Goal: Use online tool/utility: Utilize a website feature to perform a specific function

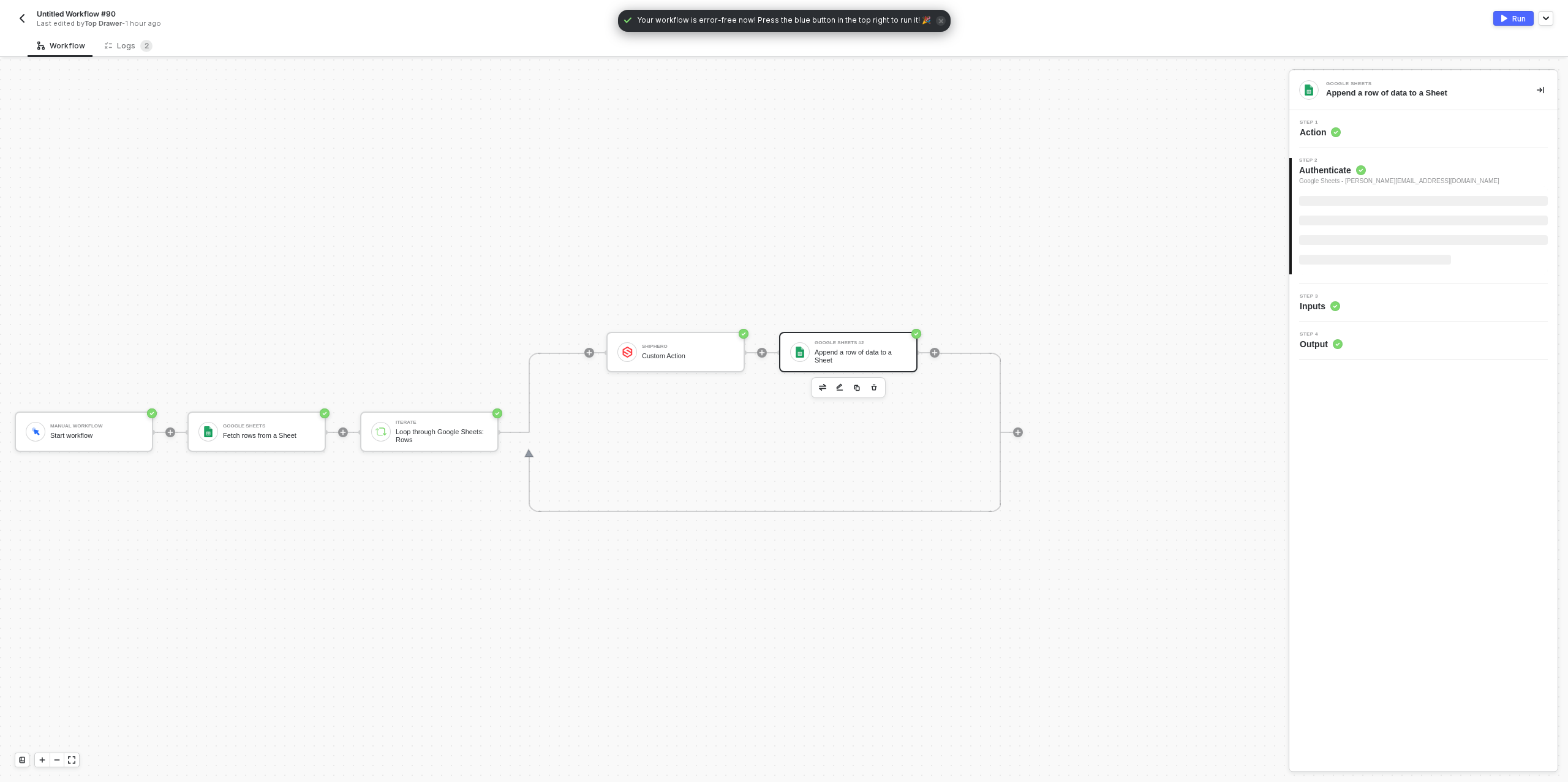
scroll to position [23, 0]
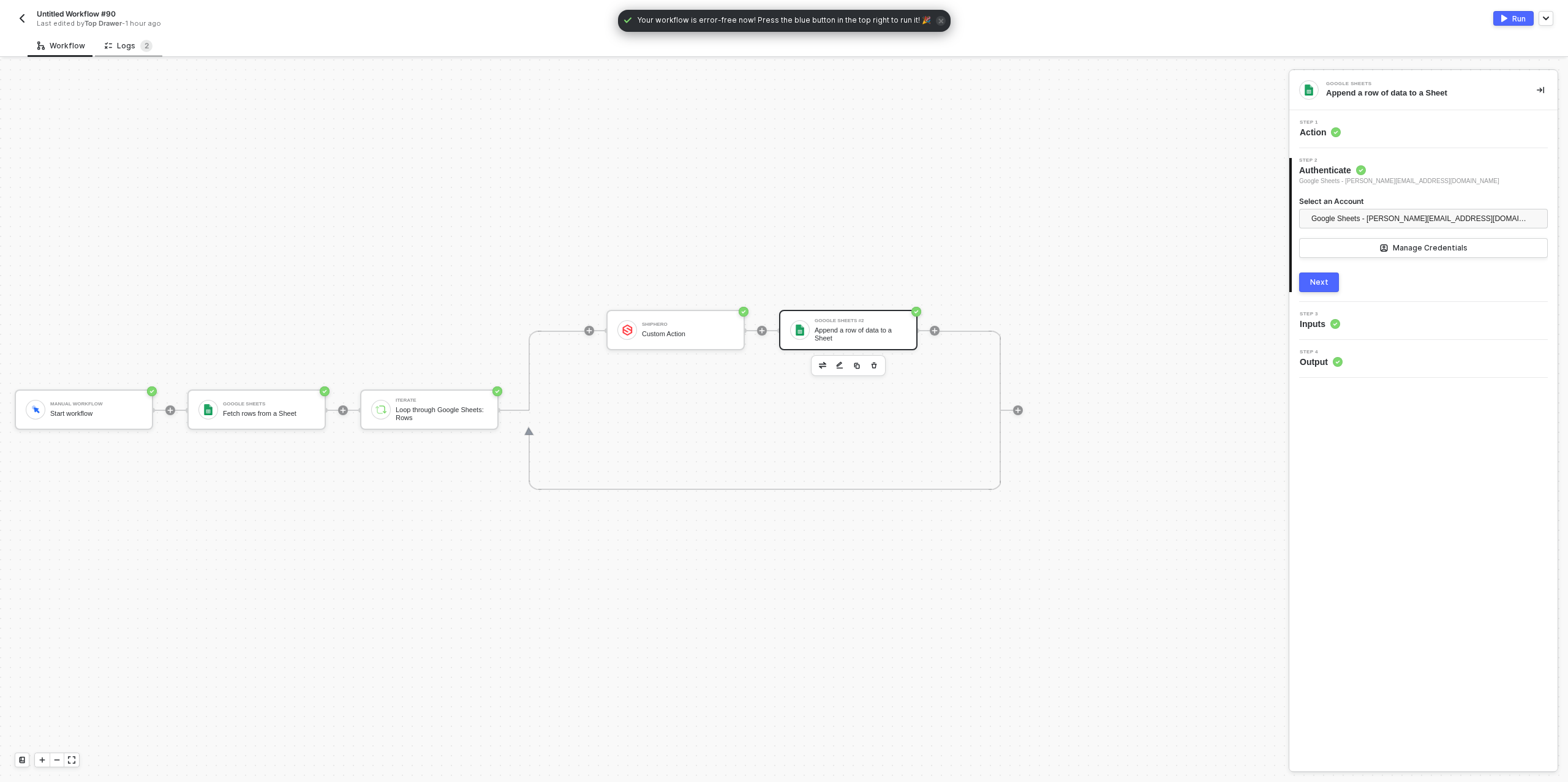
click at [132, 40] on div "Logs 2" at bounding box center [128, 46] width 48 height 13
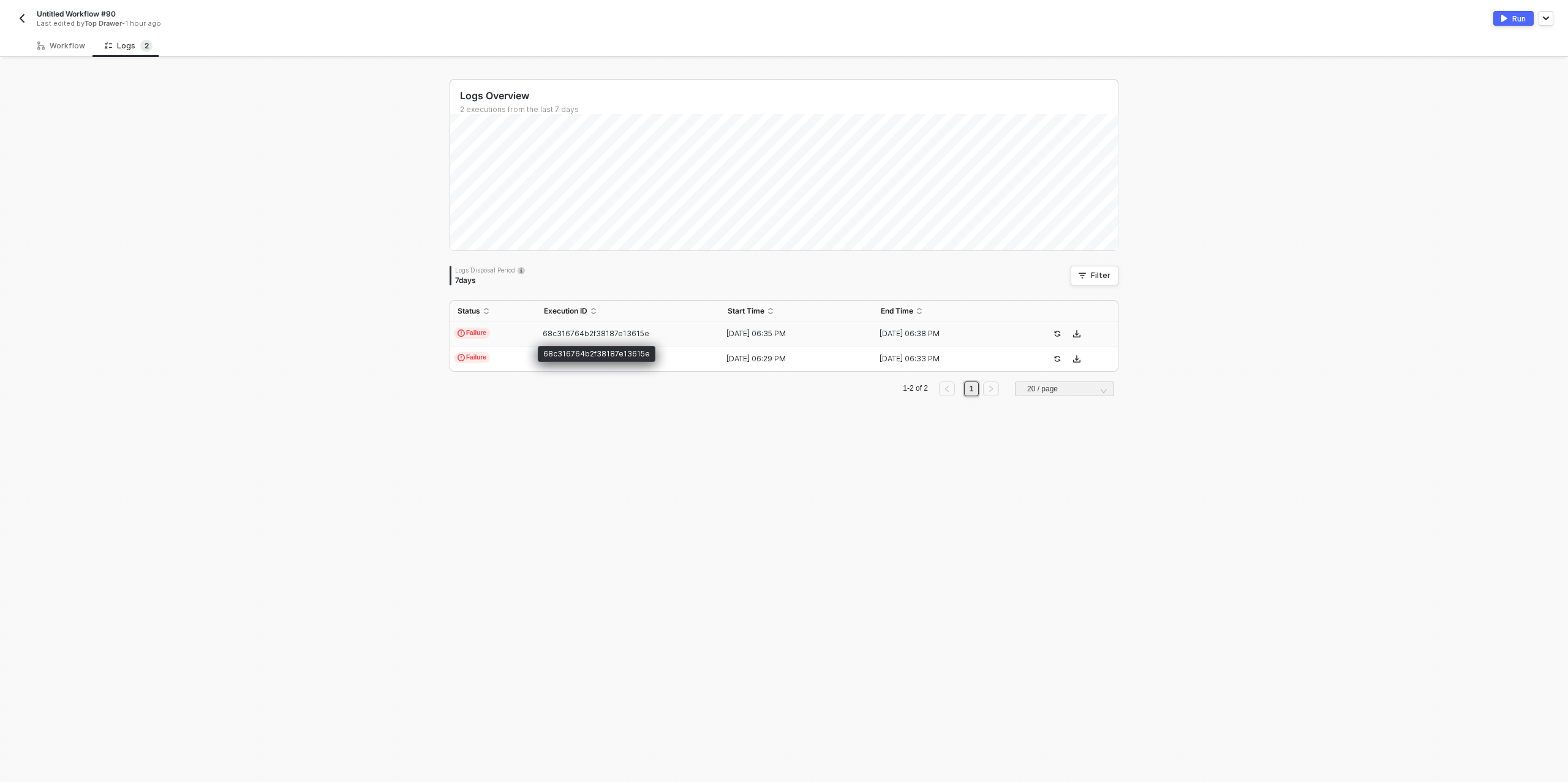
click at [573, 333] on span "68c316764b2f38187e13615e" at bounding box center [595, 333] width 107 height 9
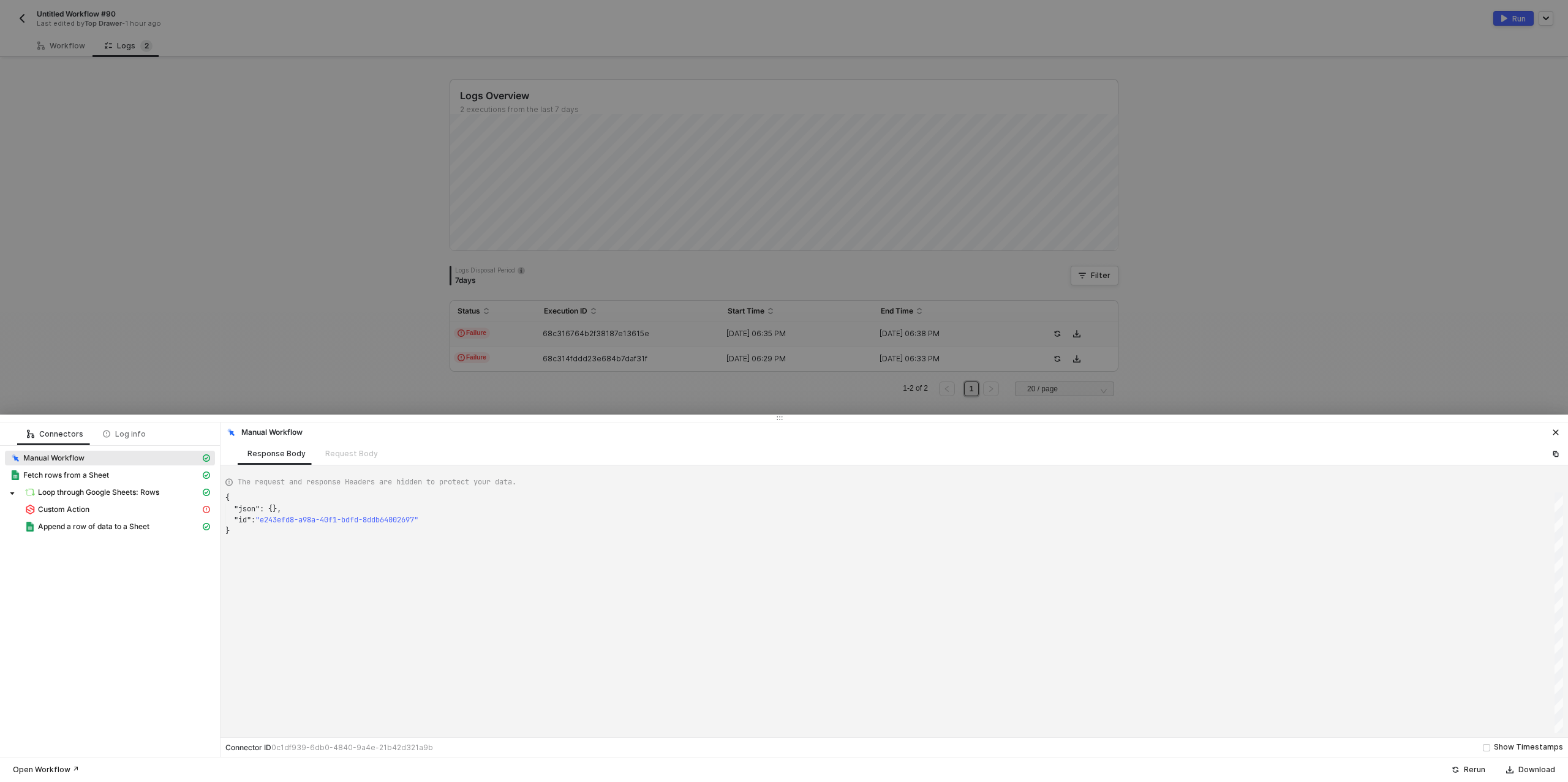
scroll to position [33, 0]
click at [115, 507] on div "Custom Action" at bounding box center [113, 509] width 176 height 11
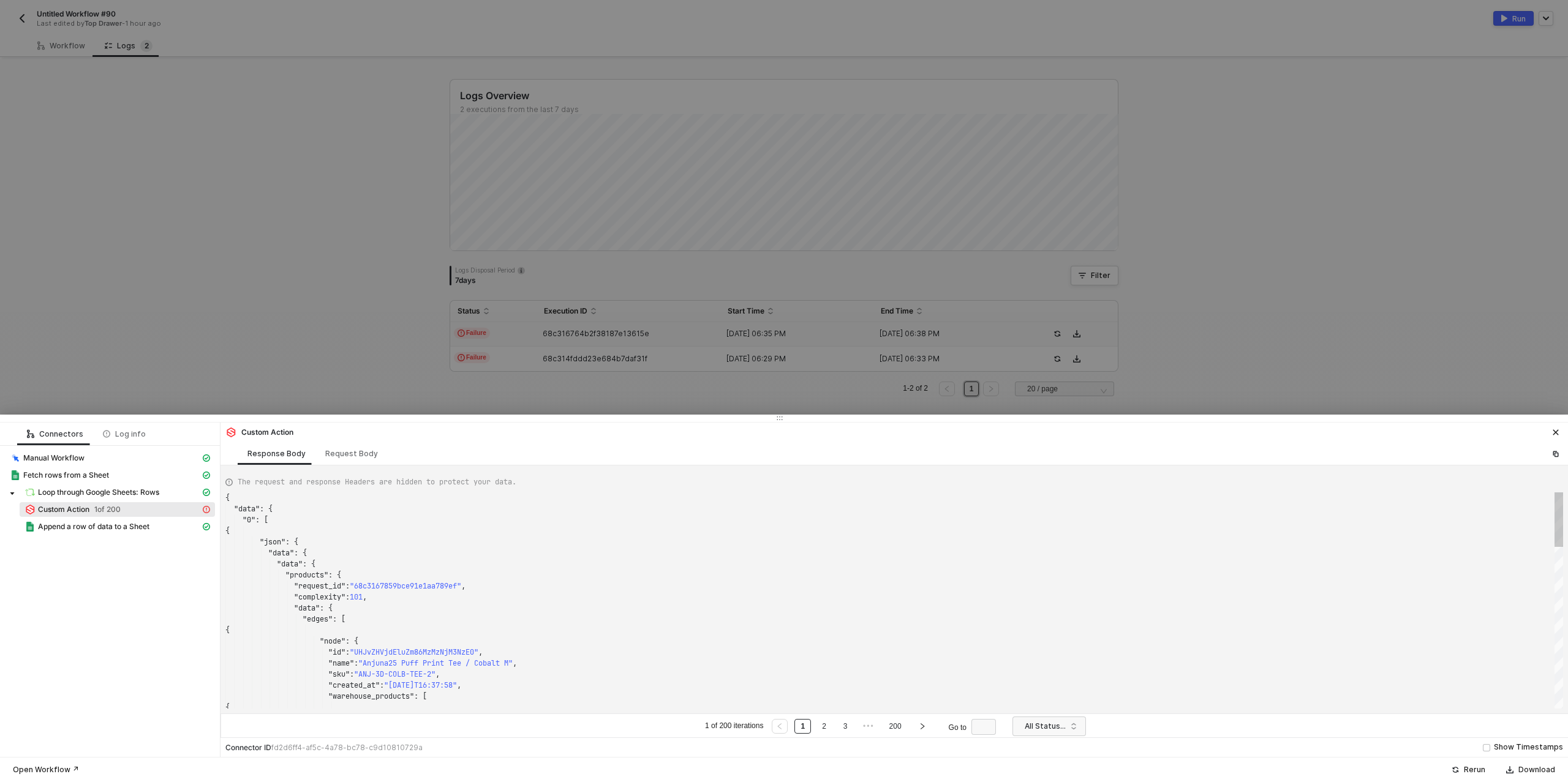
scroll to position [111, 0]
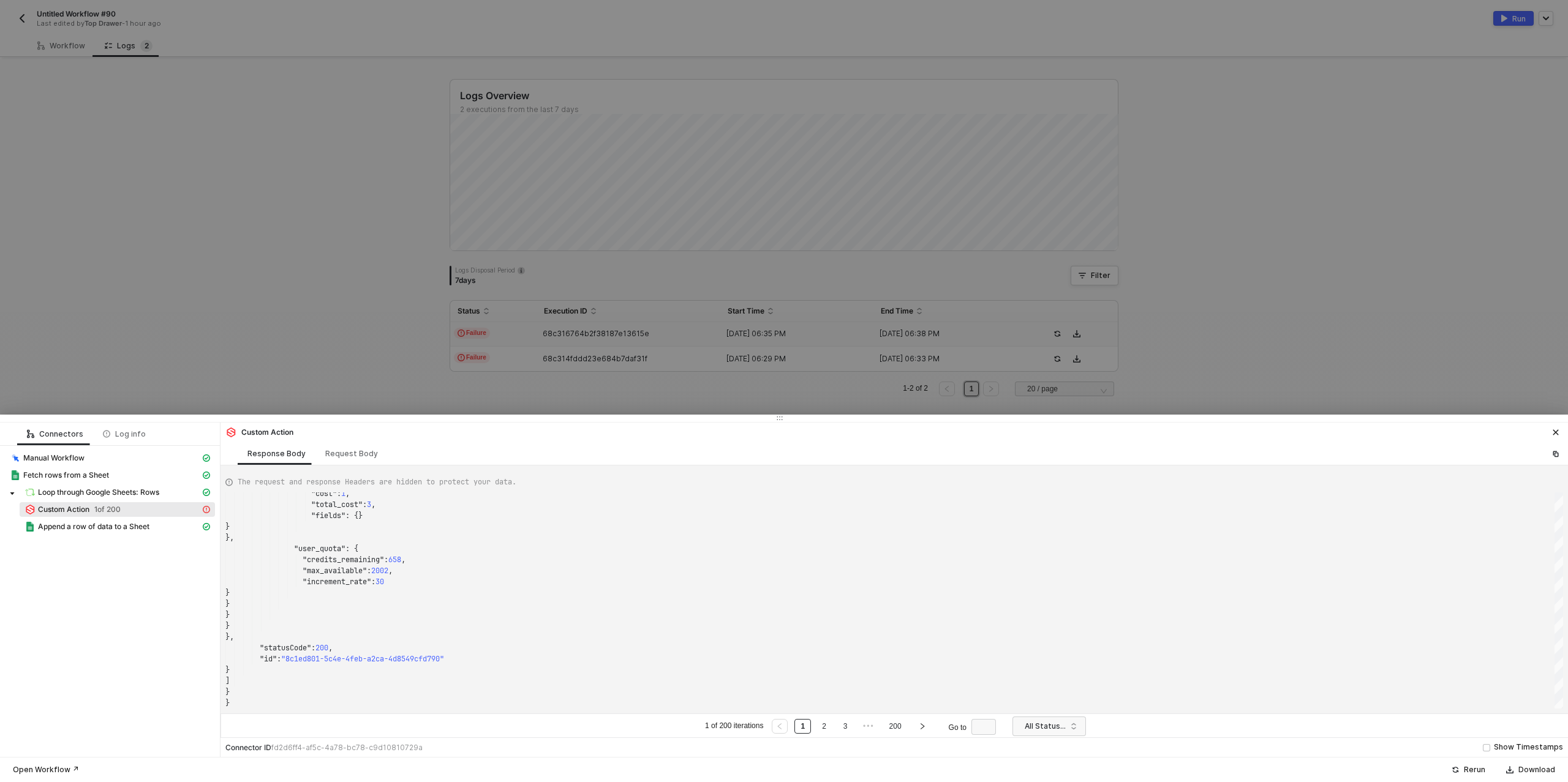
click at [348, 188] on div at bounding box center [784, 391] width 1568 height 782
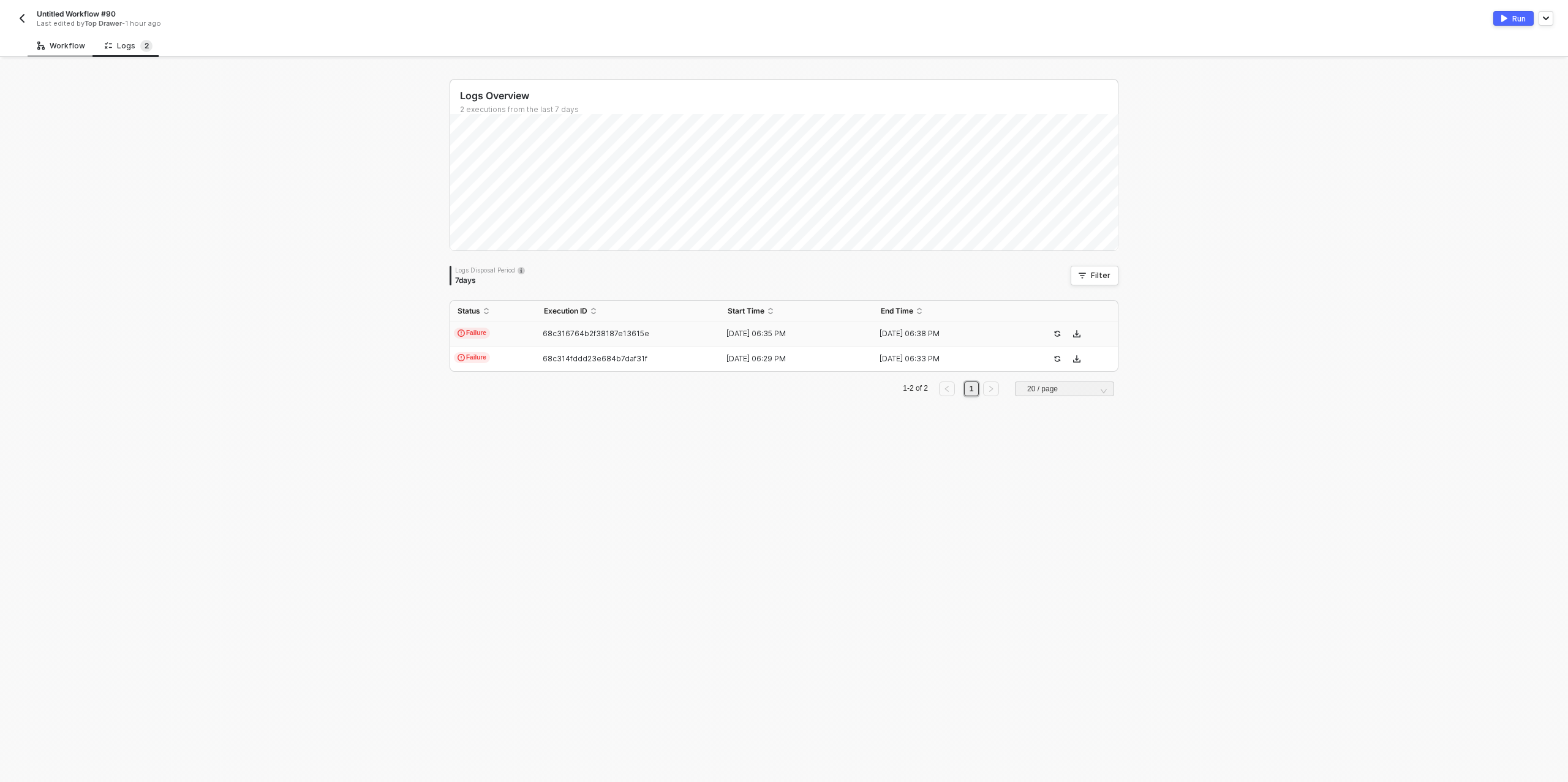
click at [55, 43] on div "Workflow" at bounding box center [61, 46] width 48 height 10
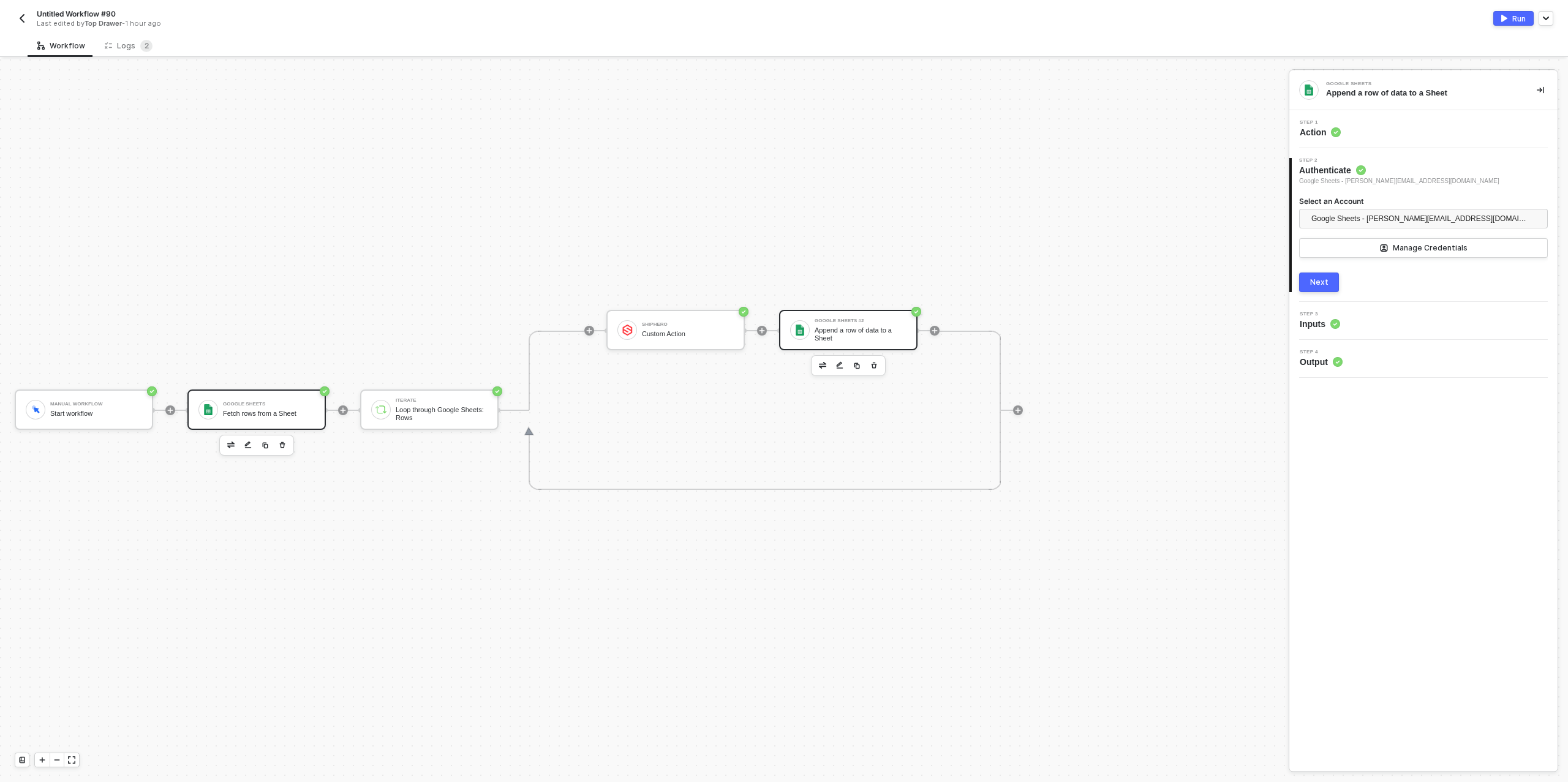
click at [276, 402] on div "Google Sheets" at bounding box center [269, 404] width 92 height 5
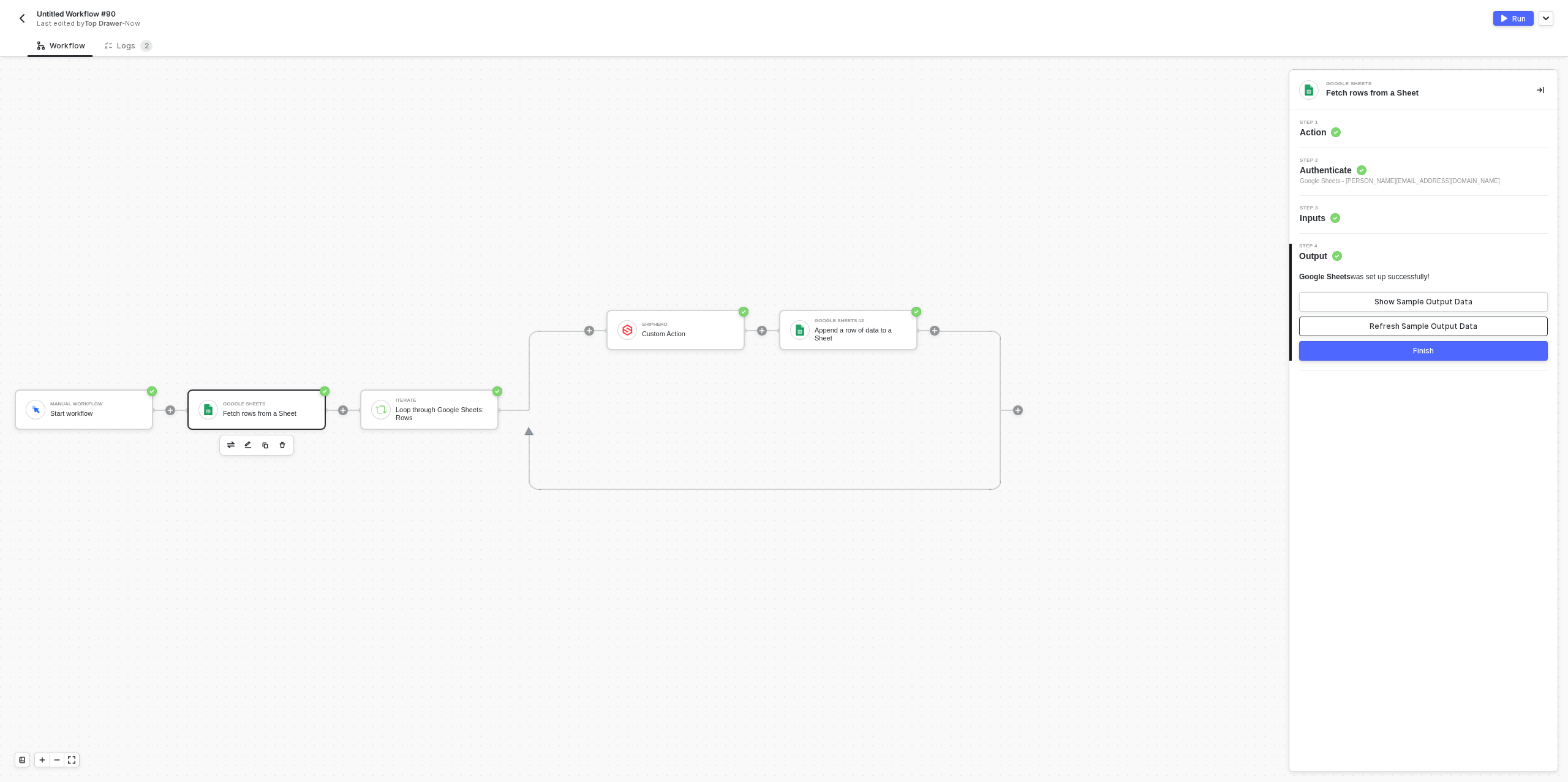
click at [1418, 331] on div "Refresh Sample Output Data" at bounding box center [1423, 327] width 108 height 10
click at [1414, 298] on div "Show Sample Output Data" at bounding box center [1423, 302] width 98 height 10
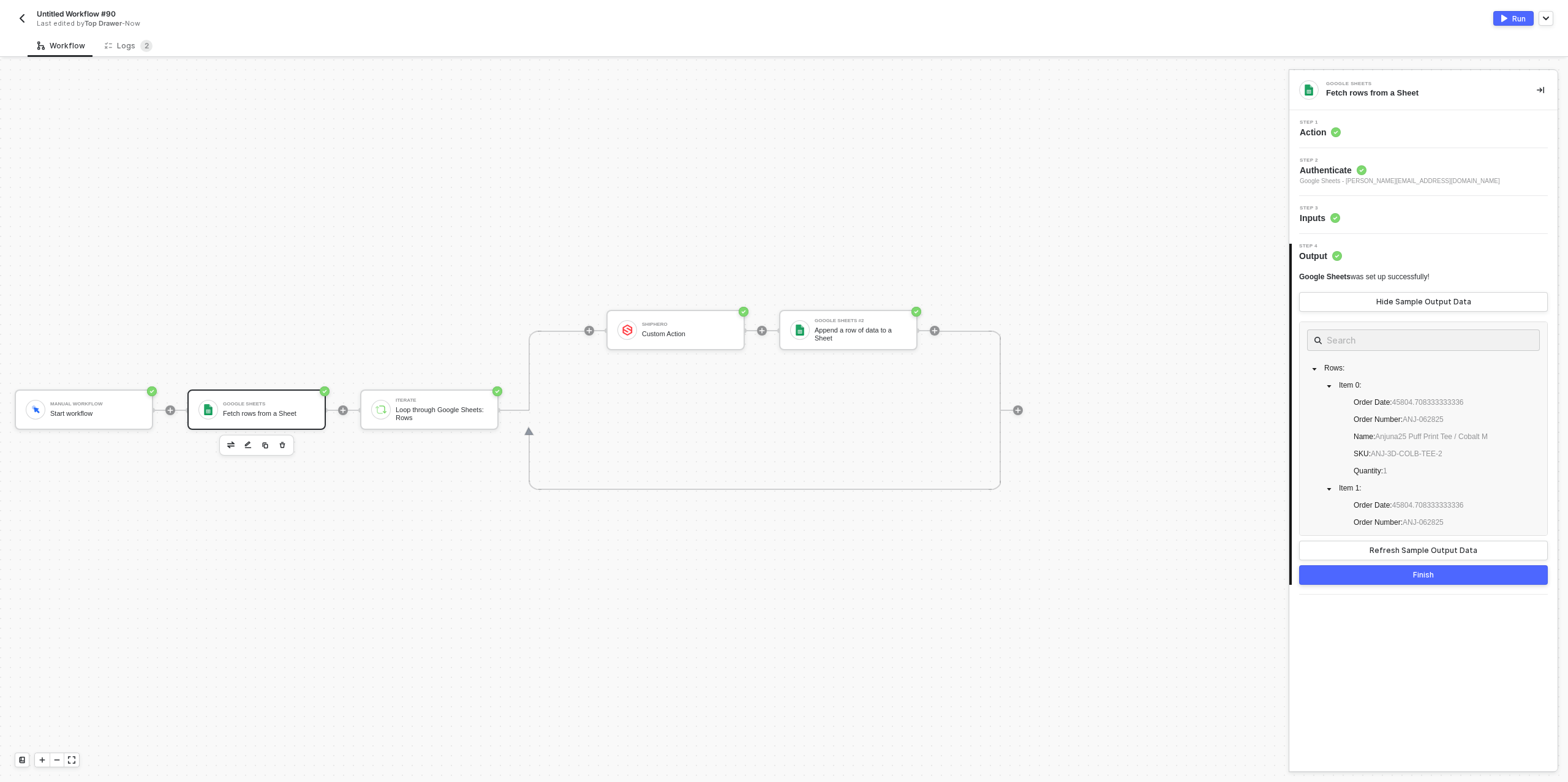
scroll to position [158, 0]
click at [1397, 551] on div "Refresh Sample Output Data" at bounding box center [1423, 551] width 108 height 10
click at [1403, 549] on div "Refresh Sample Output Data" at bounding box center [1423, 551] width 108 height 10
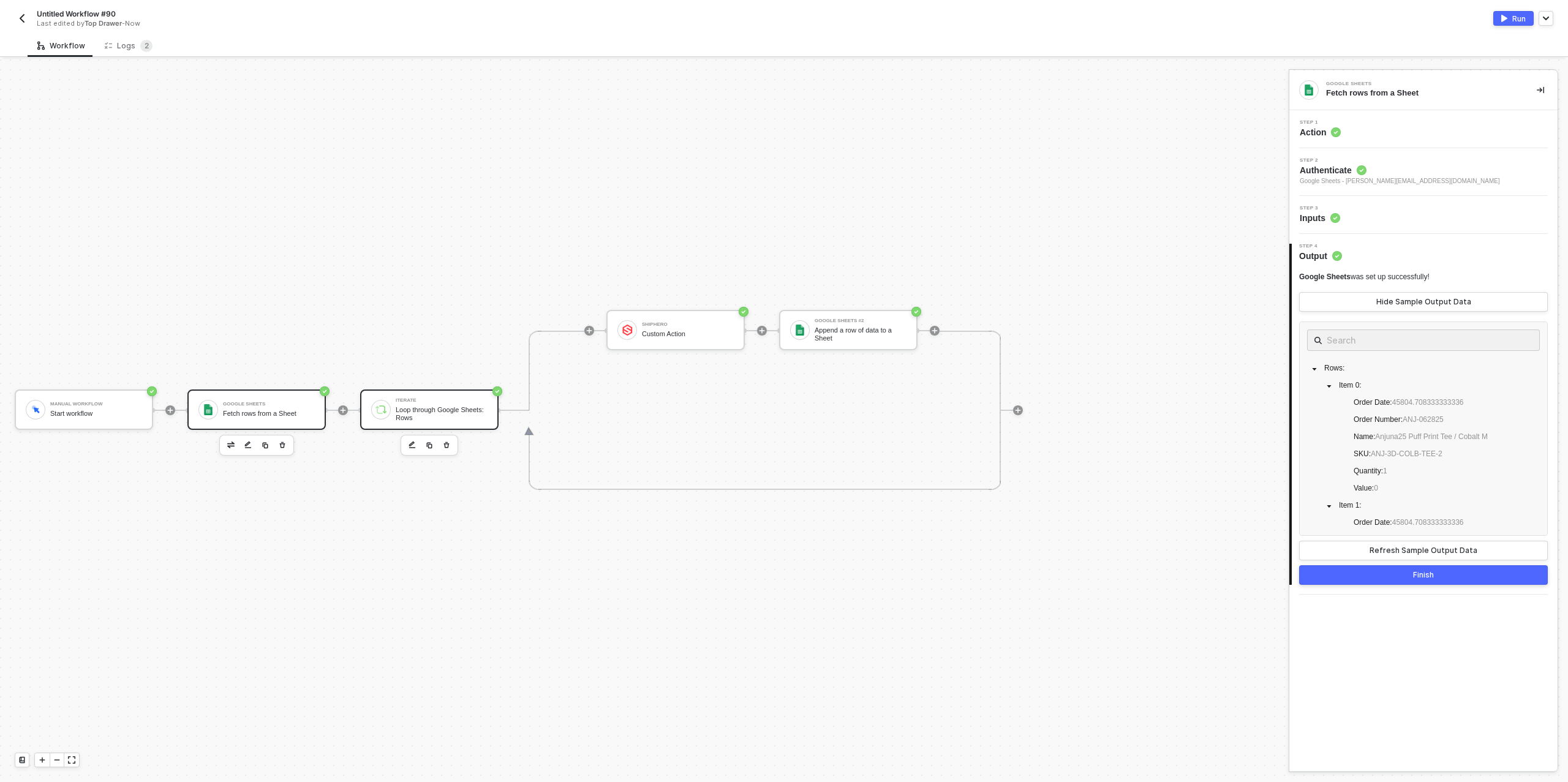
click at [437, 417] on div "Loop through Google Sheets: Rows" at bounding box center [441, 414] width 92 height 16
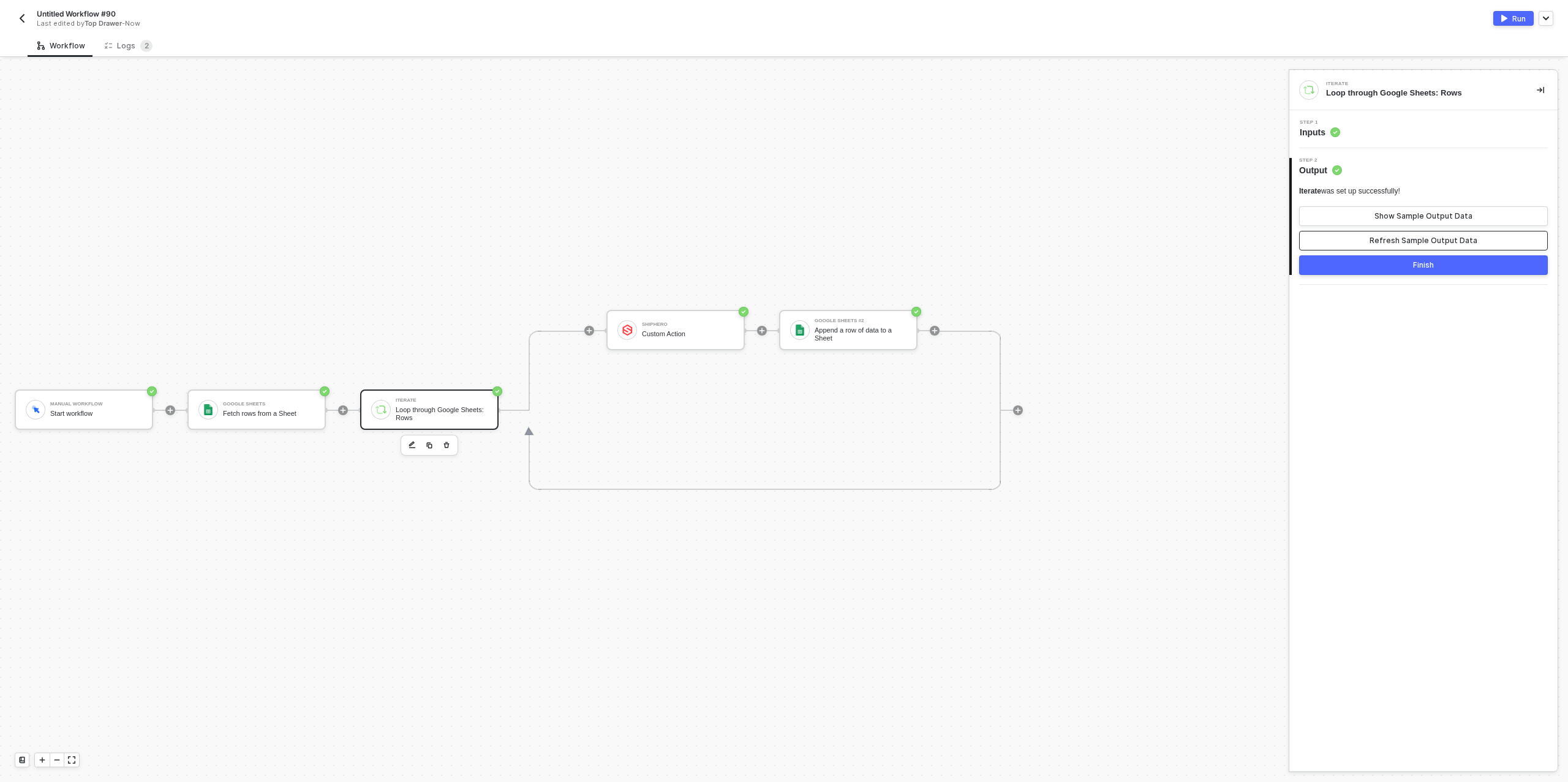
click at [1416, 239] on div "Refresh Sample Output Data" at bounding box center [1423, 241] width 108 height 10
click at [1418, 215] on div "Show Sample Output Data" at bounding box center [1423, 216] width 98 height 10
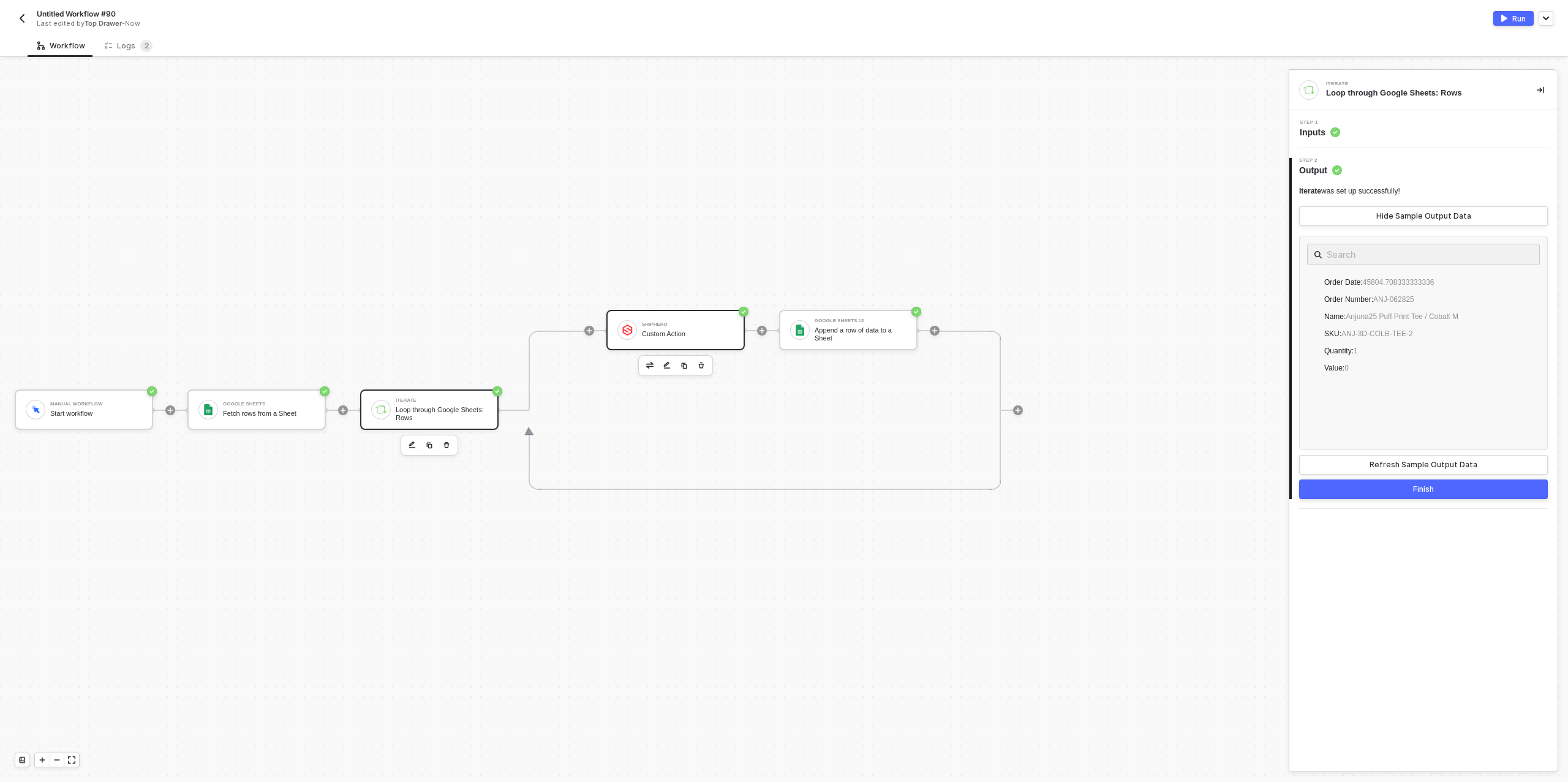
click at [708, 327] on div "ShipHero Custom Action" at bounding box center [688, 330] width 92 height 23
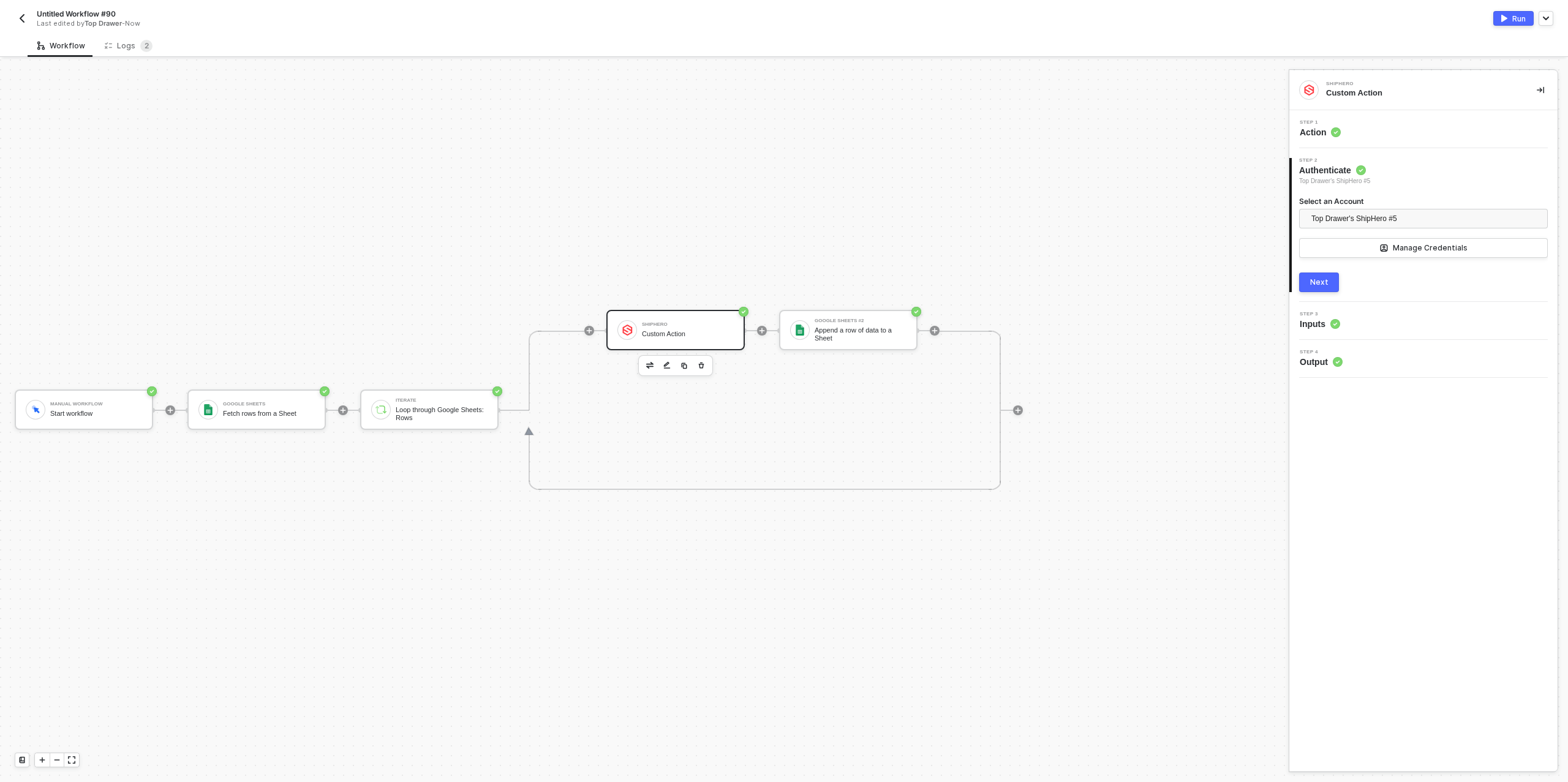
click at [1328, 284] on button "Next" at bounding box center [1318, 282] width 40 height 20
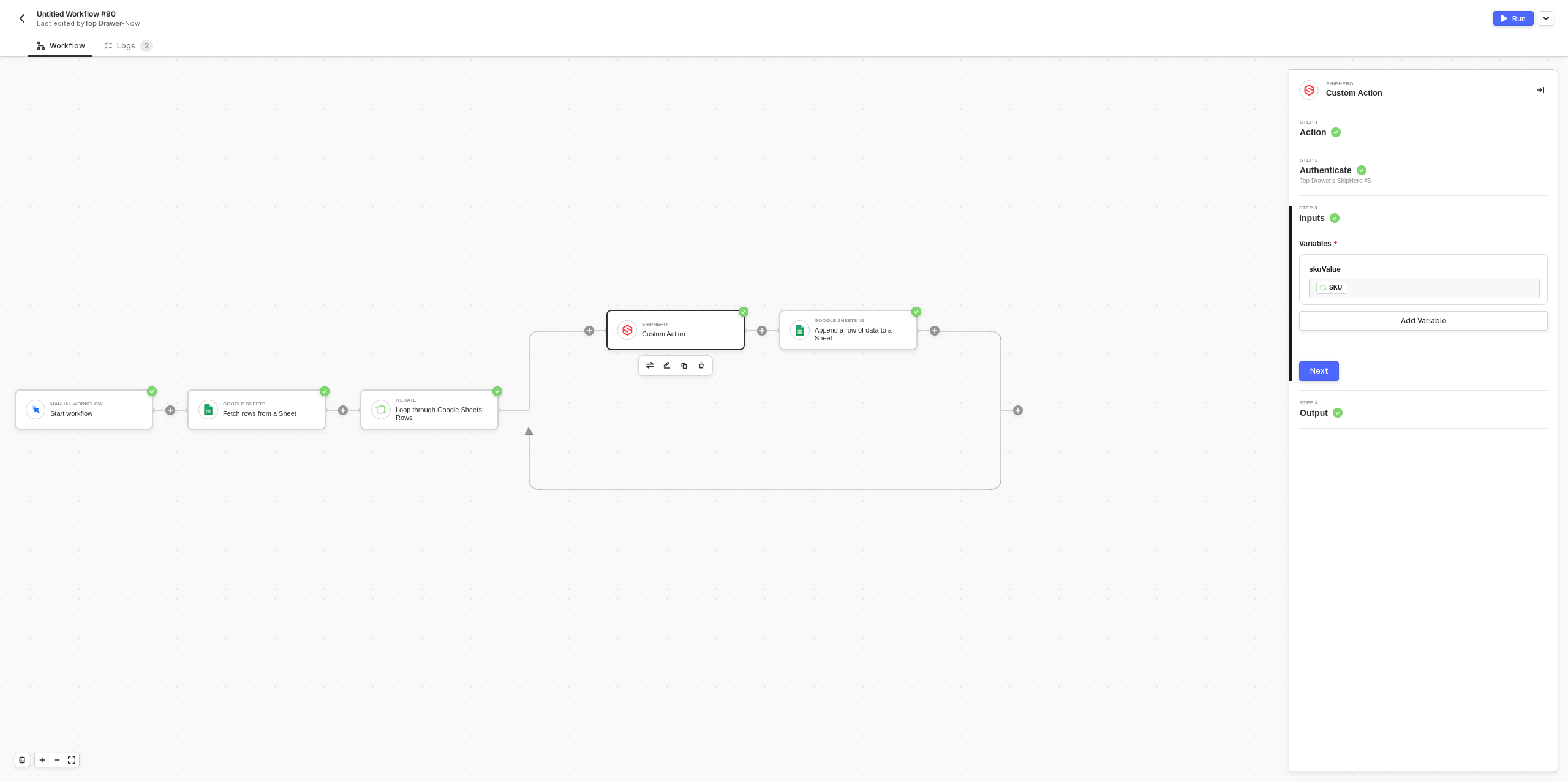
click at [1323, 372] on div "Next" at bounding box center [1319, 371] width 19 height 10
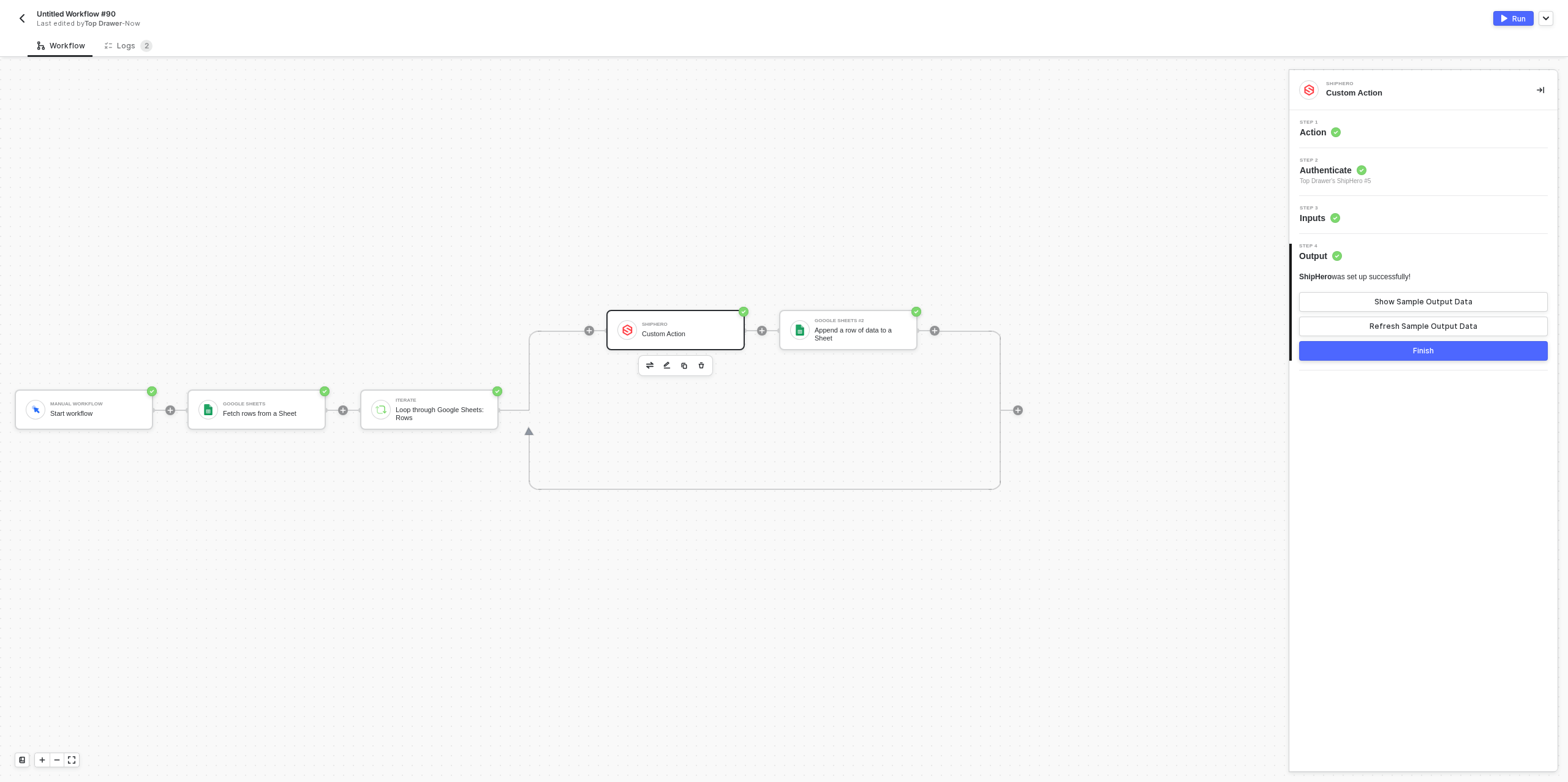
click at [1369, 347] on button "Finish" at bounding box center [1423, 351] width 249 height 20
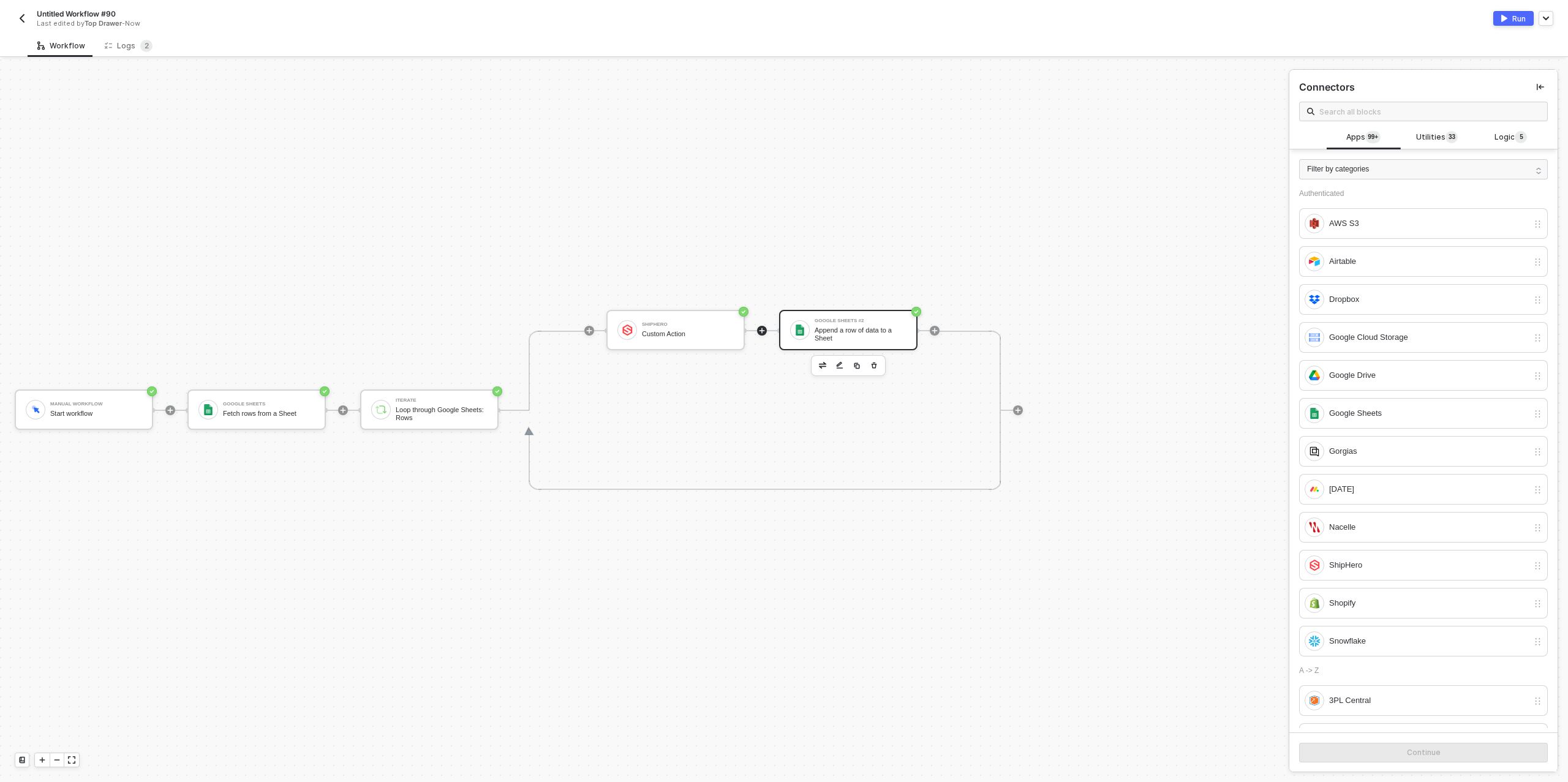
click at [858, 320] on div "Google Sheets #2" at bounding box center [860, 320] width 92 height 5
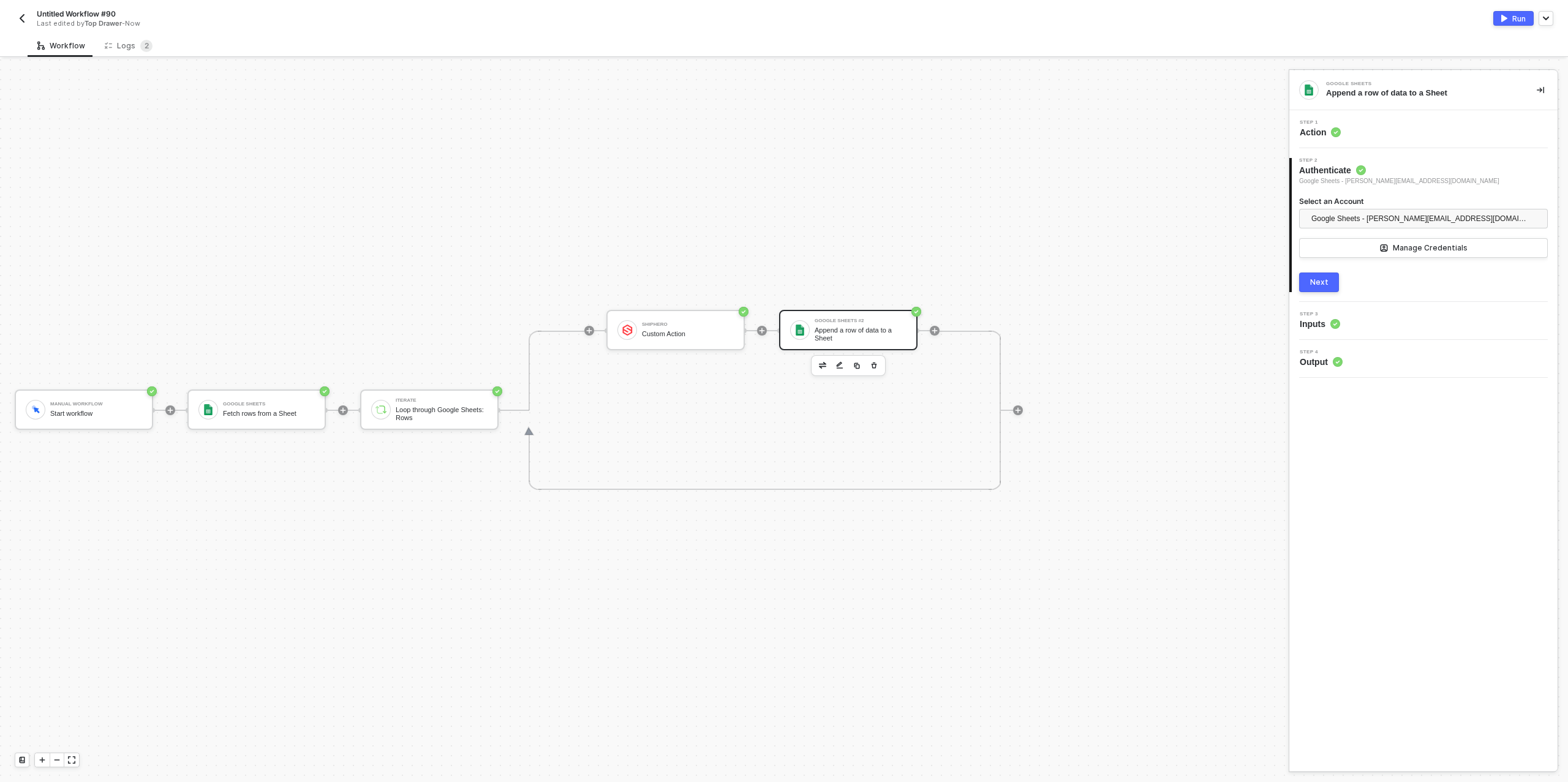
click at [1325, 284] on div "Next" at bounding box center [1319, 283] width 19 height 10
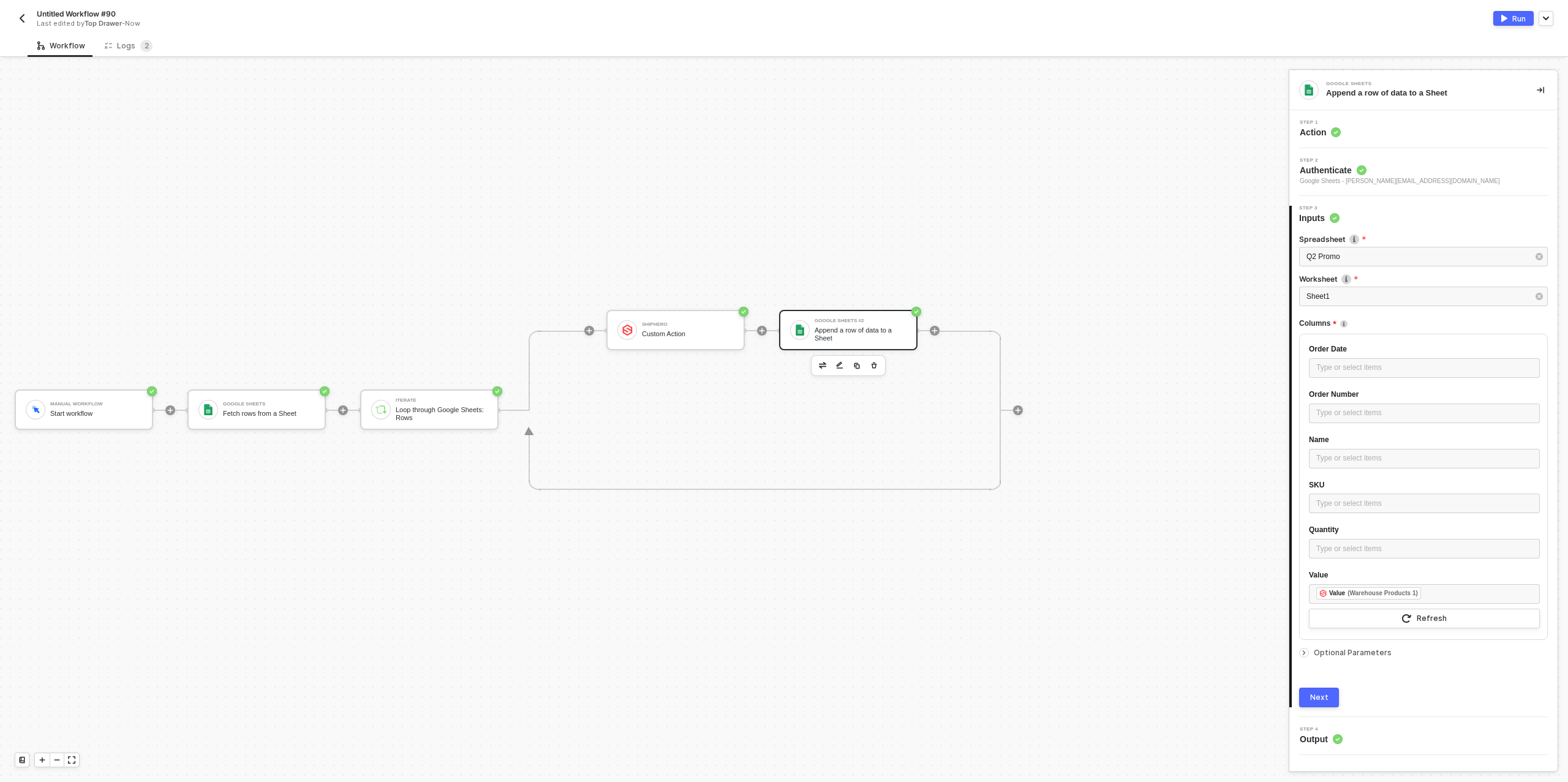
click at [1316, 690] on button "Next" at bounding box center [1318, 698] width 40 height 20
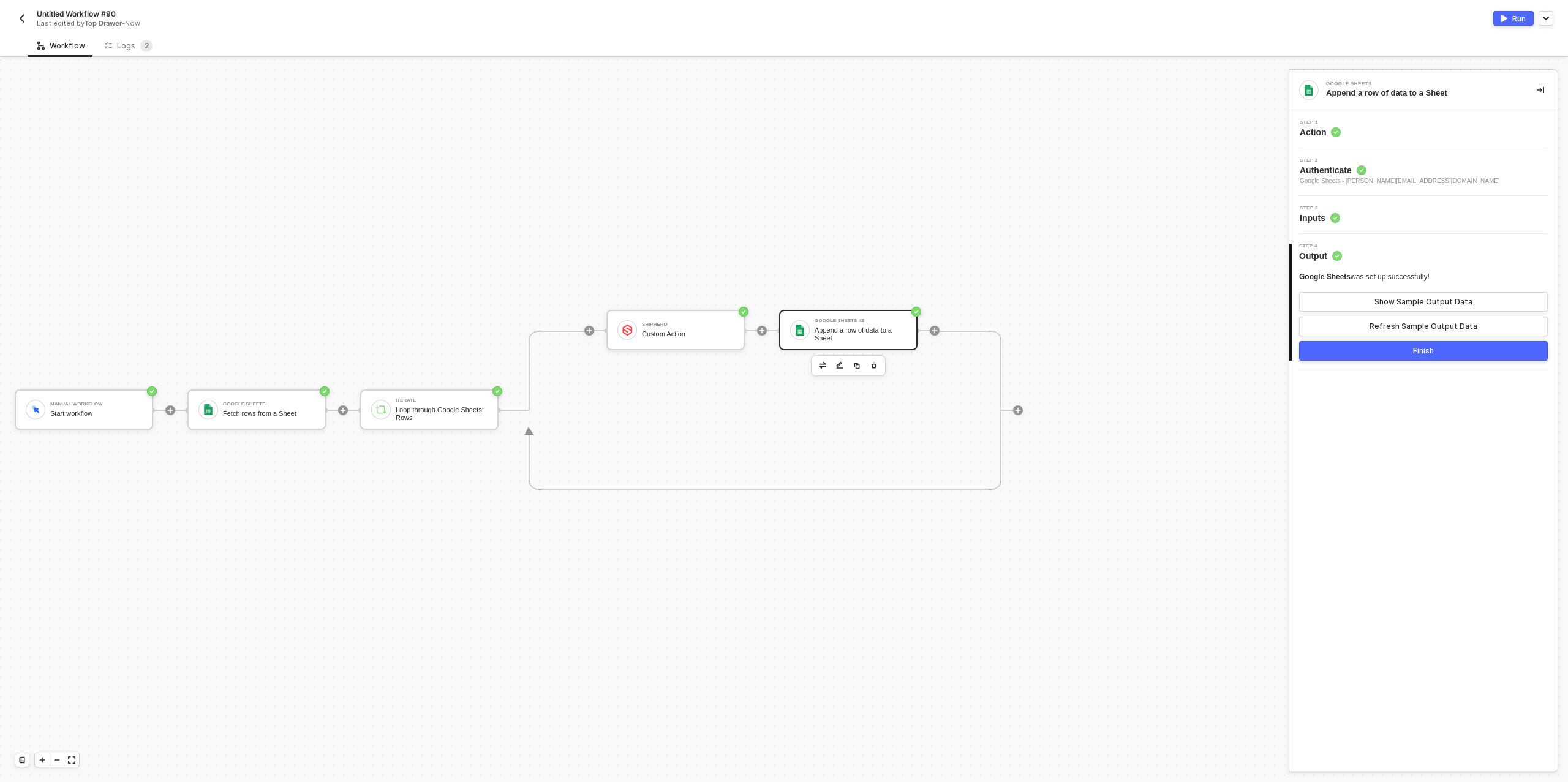
click at [1427, 347] on div "Finish" at bounding box center [1423, 351] width 21 height 10
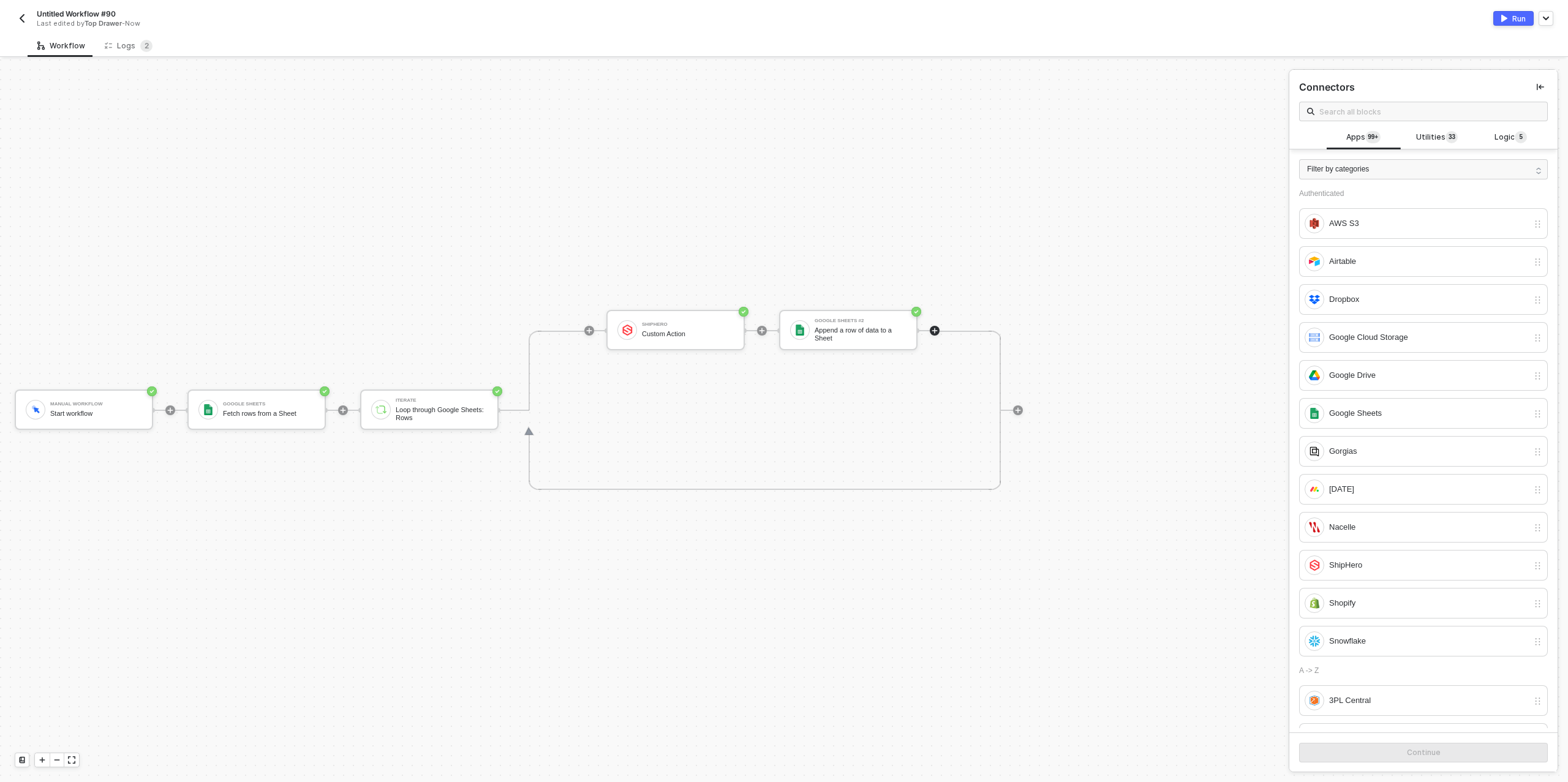
click at [1510, 23] on button "Run" at bounding box center [1513, 18] width 40 height 15
click at [122, 47] on div "Logs 2" at bounding box center [128, 46] width 48 height 13
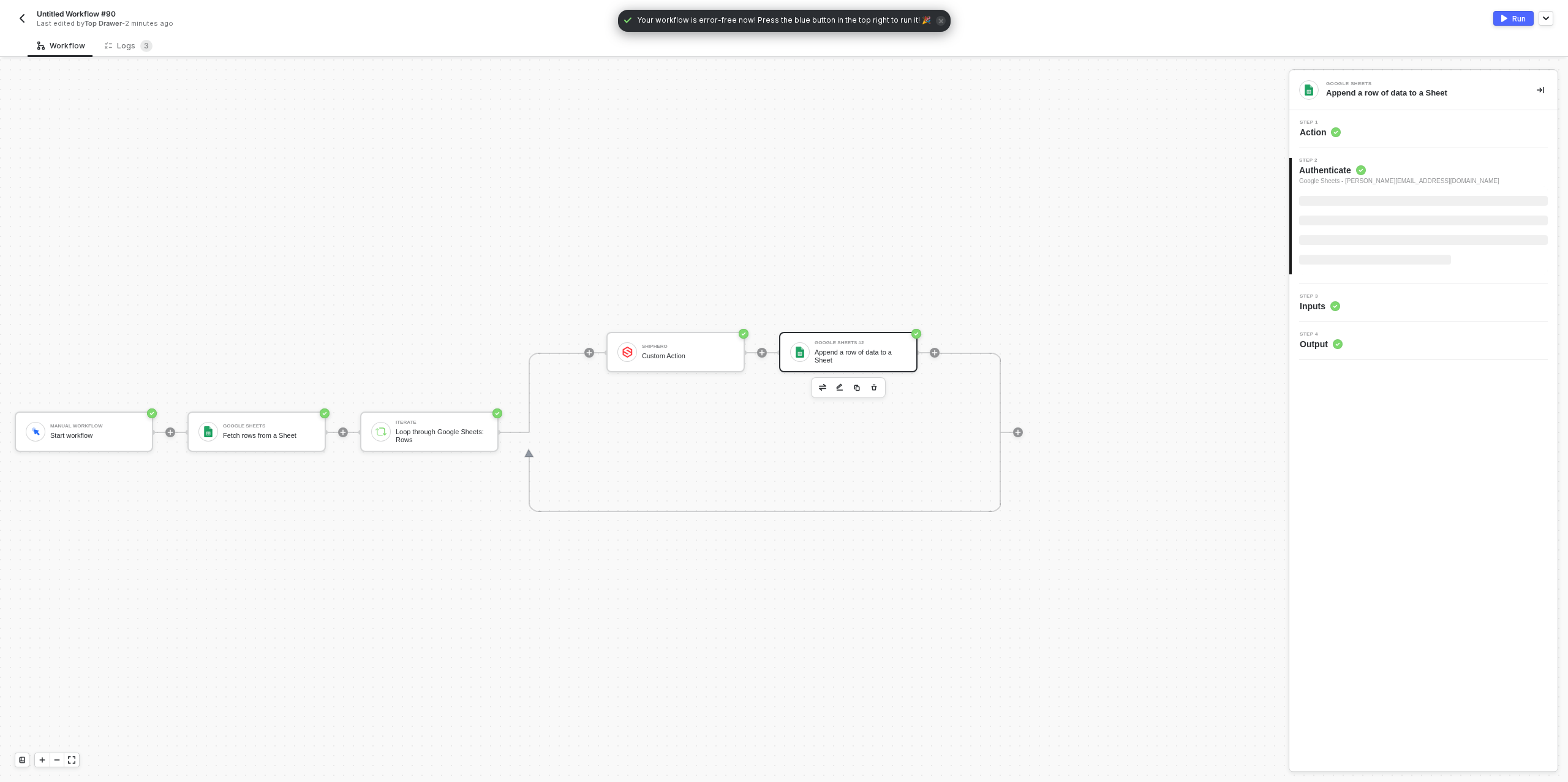
scroll to position [23, 0]
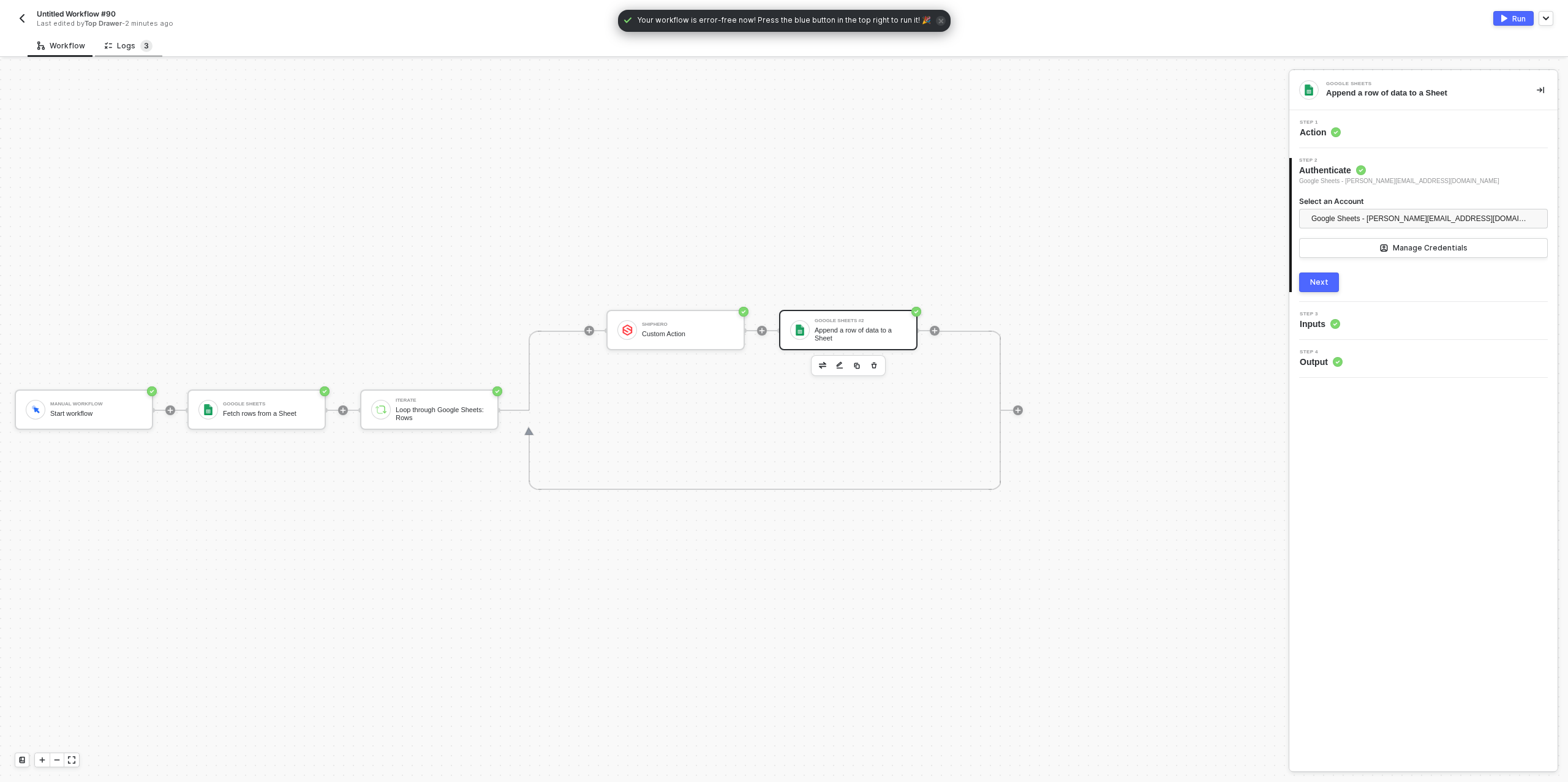
click at [144, 50] on span "3" at bounding box center [146, 46] width 5 height 13
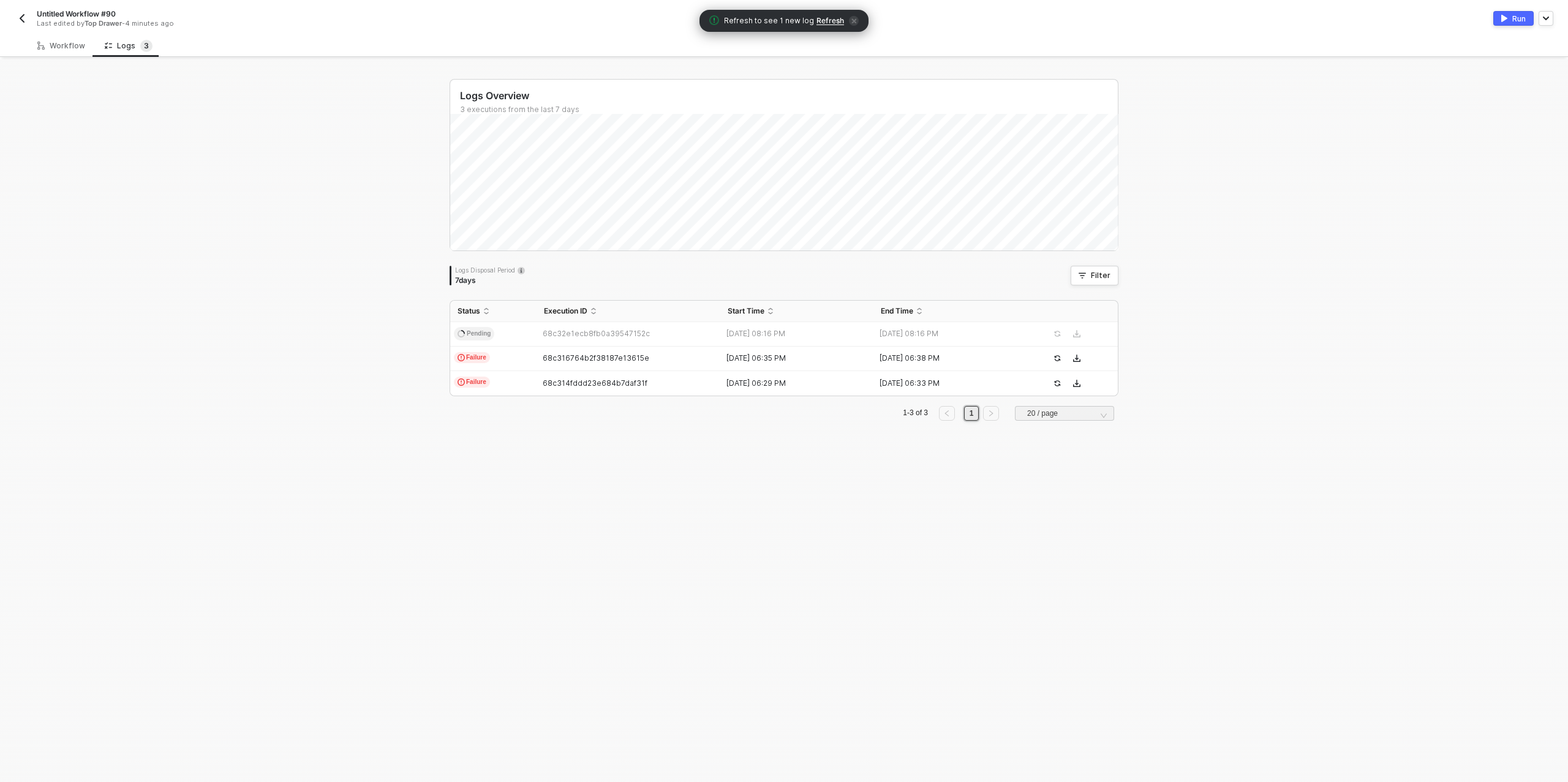
click at [826, 20] on span "Refresh" at bounding box center [830, 21] width 27 height 10
click at [591, 334] on span "68c32e1ecb8fb0a39547152c" at bounding box center [596, 333] width 108 height 9
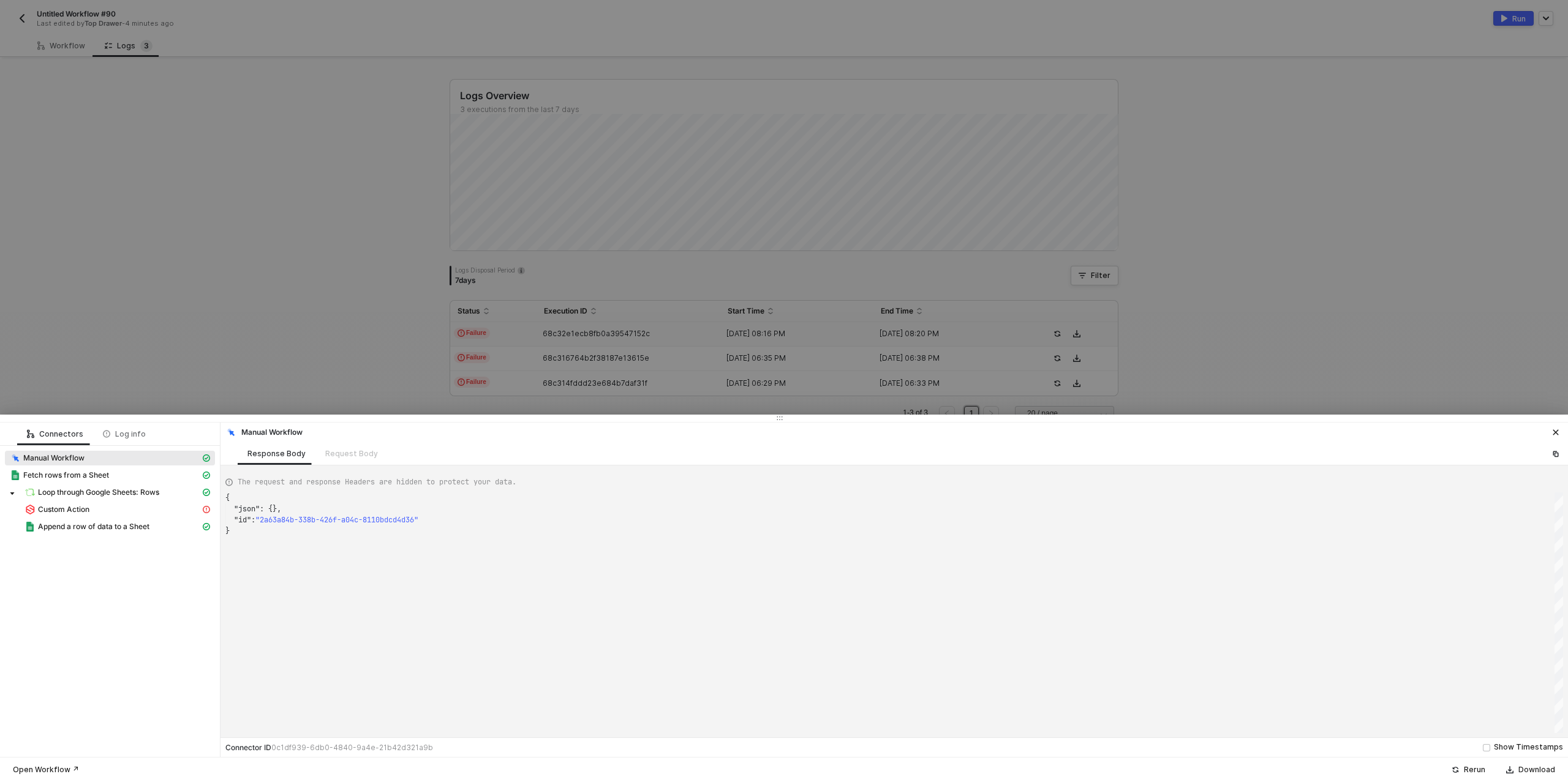
scroll to position [33, 0]
click at [168, 506] on div "Custom Action" at bounding box center [113, 509] width 176 height 11
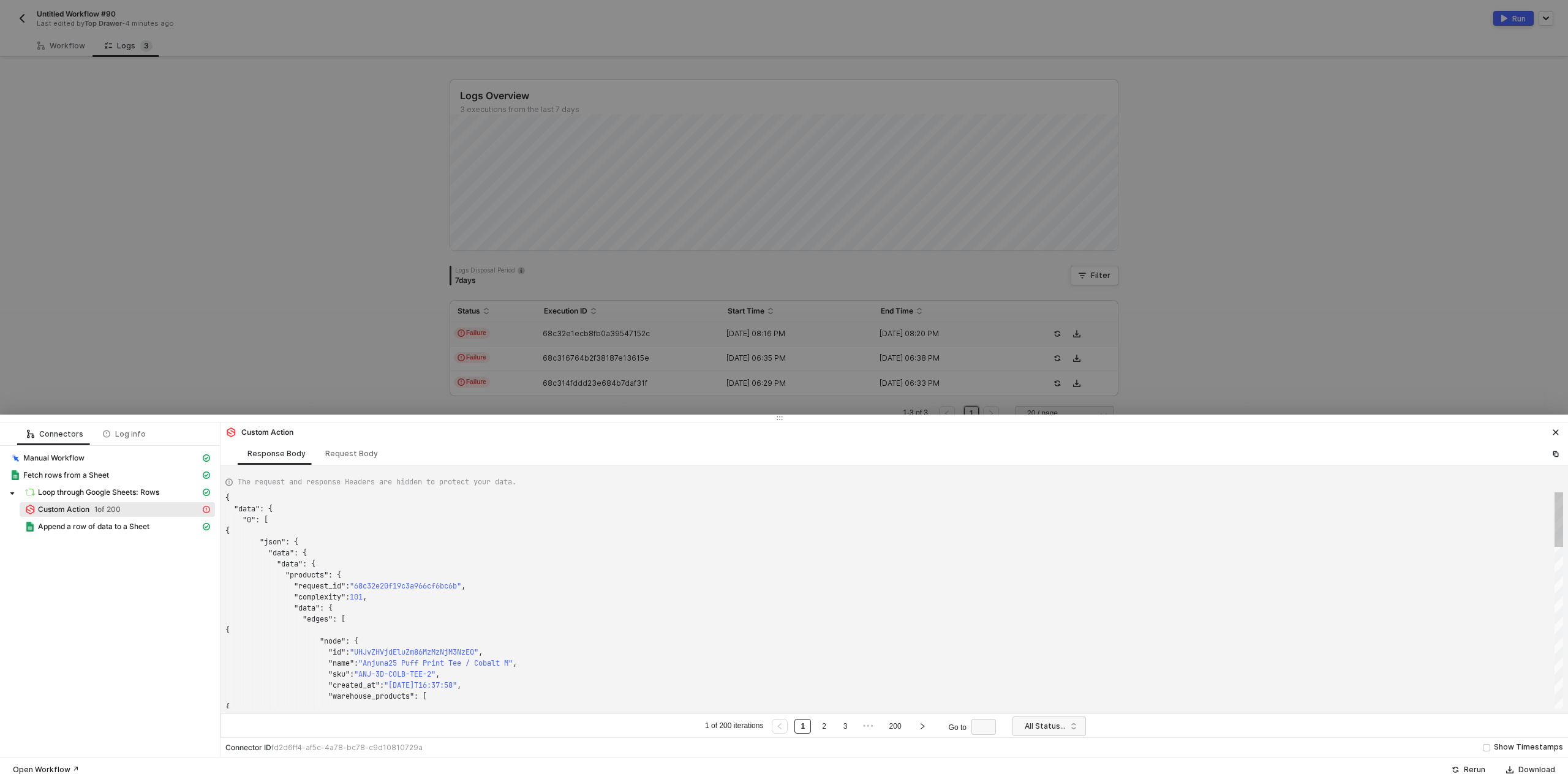
scroll to position [111, 0]
click at [893, 725] on link "200" at bounding box center [896, 726] width 20 height 14
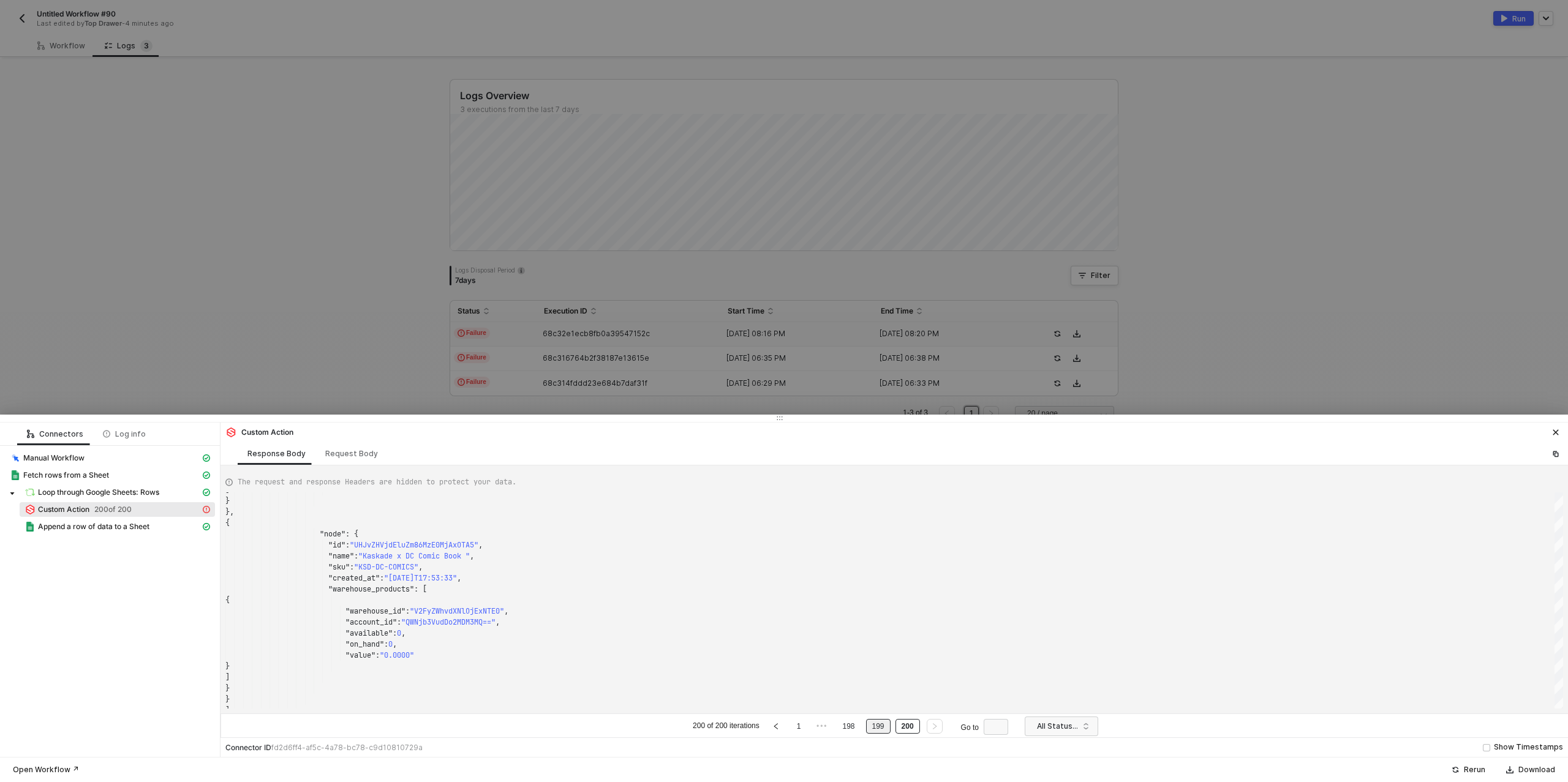
click at [875, 727] on link "199" at bounding box center [878, 726] width 20 height 14
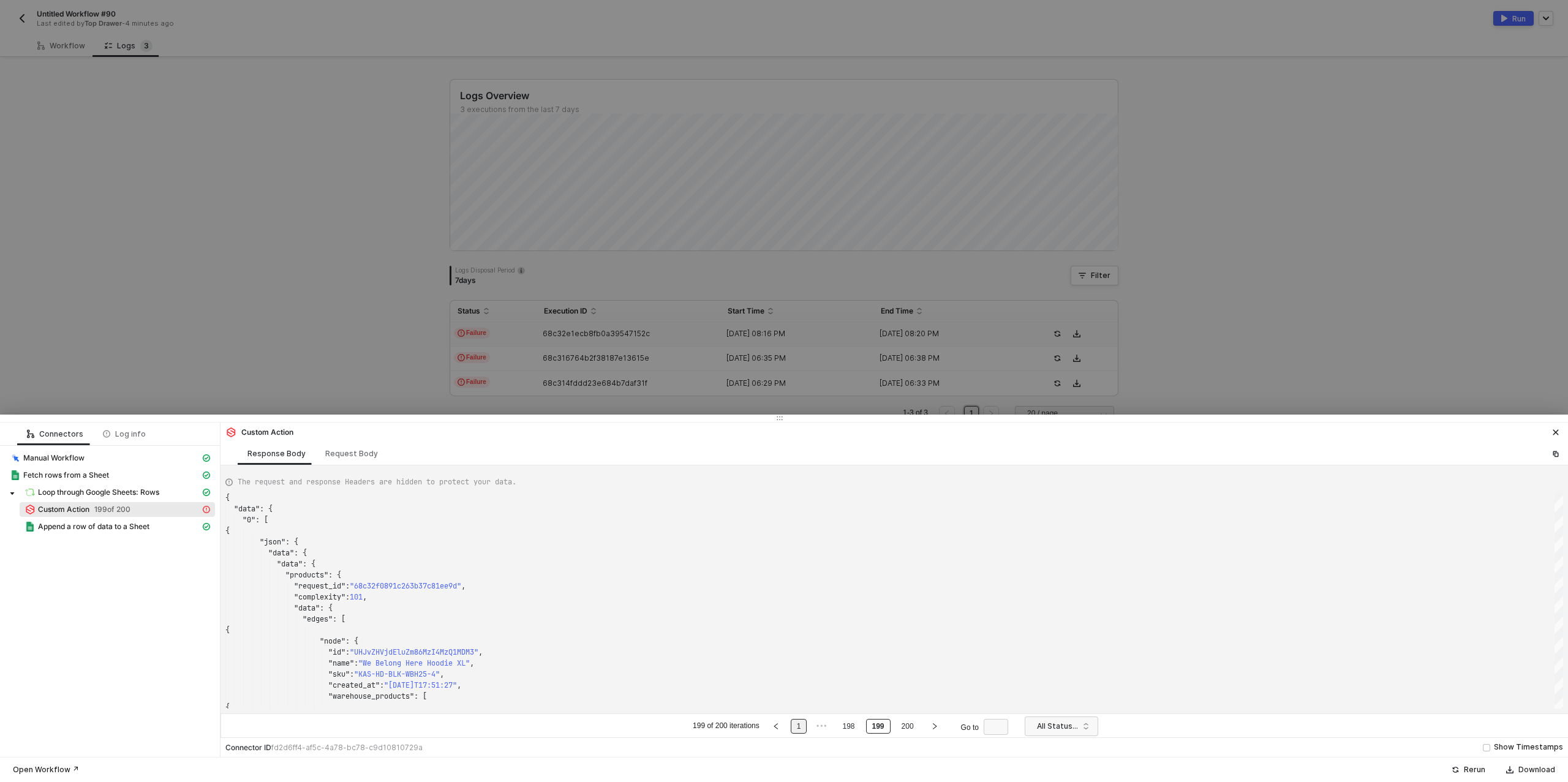
click at [799, 723] on link "1" at bounding box center [799, 726] width 12 height 14
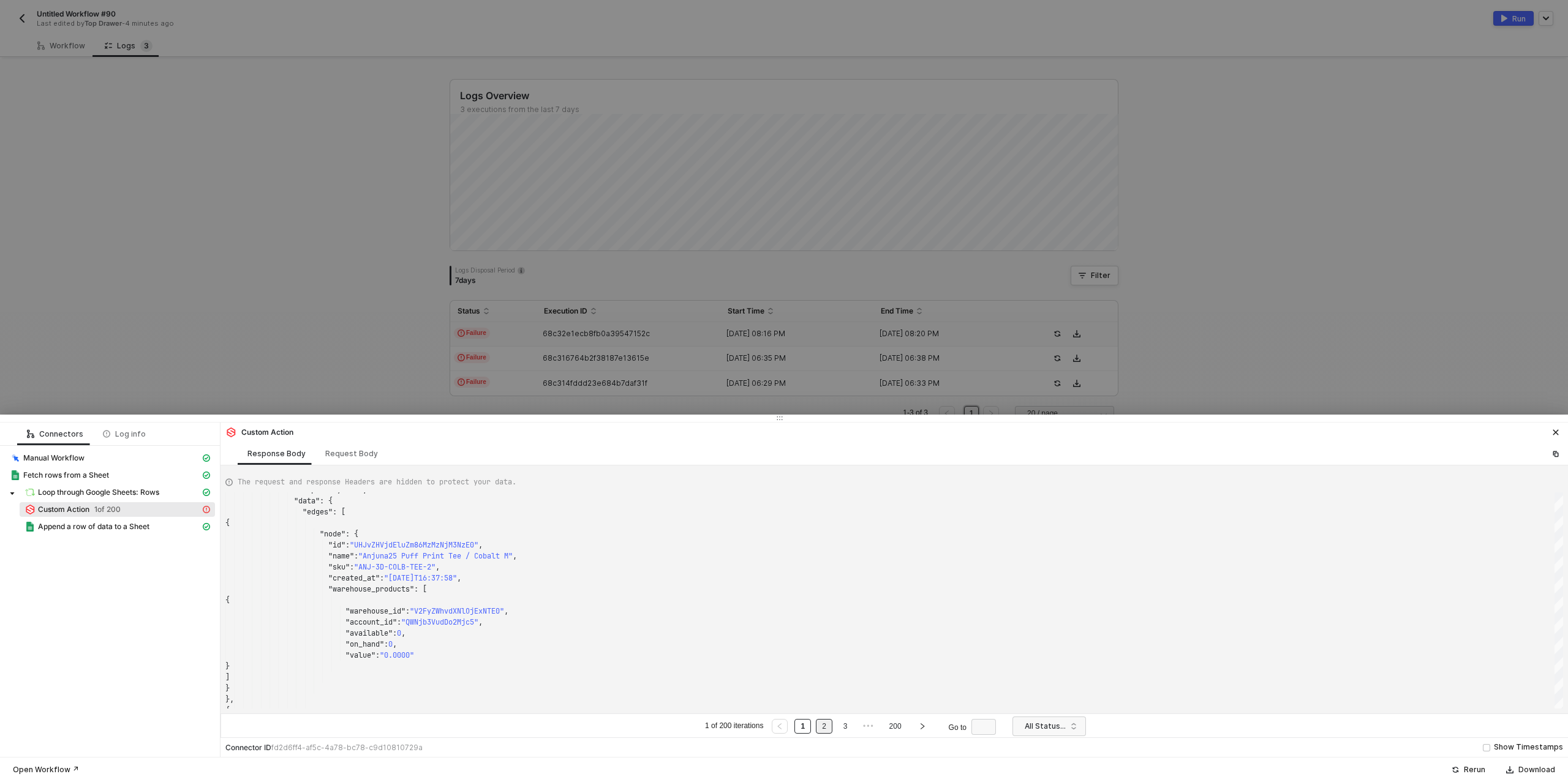
click at [824, 729] on link "2" at bounding box center [824, 726] width 12 height 14
click at [845, 727] on link "3" at bounding box center [846, 726] width 12 height 14
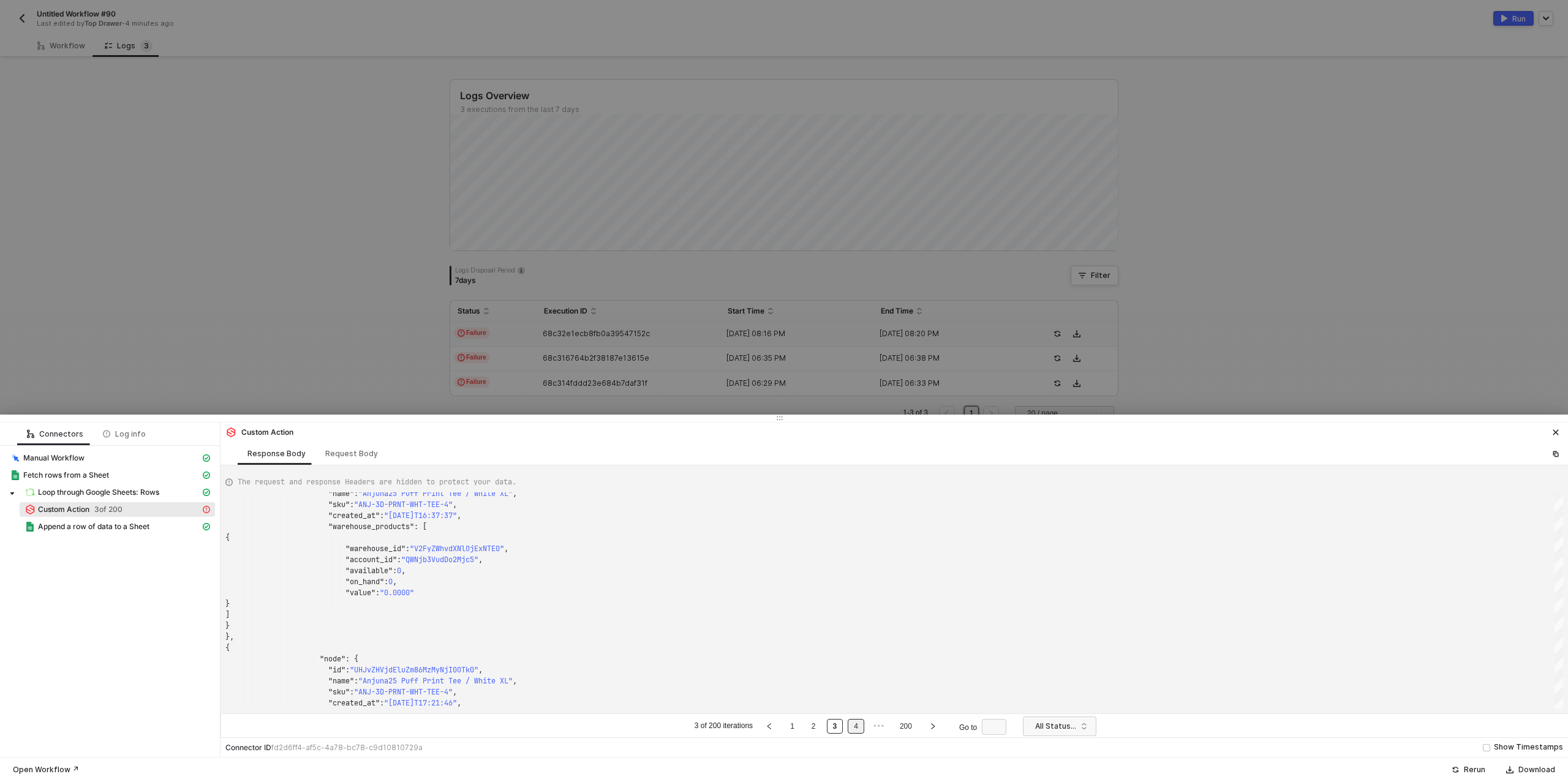
click at [857, 730] on link "4" at bounding box center [856, 726] width 12 height 14
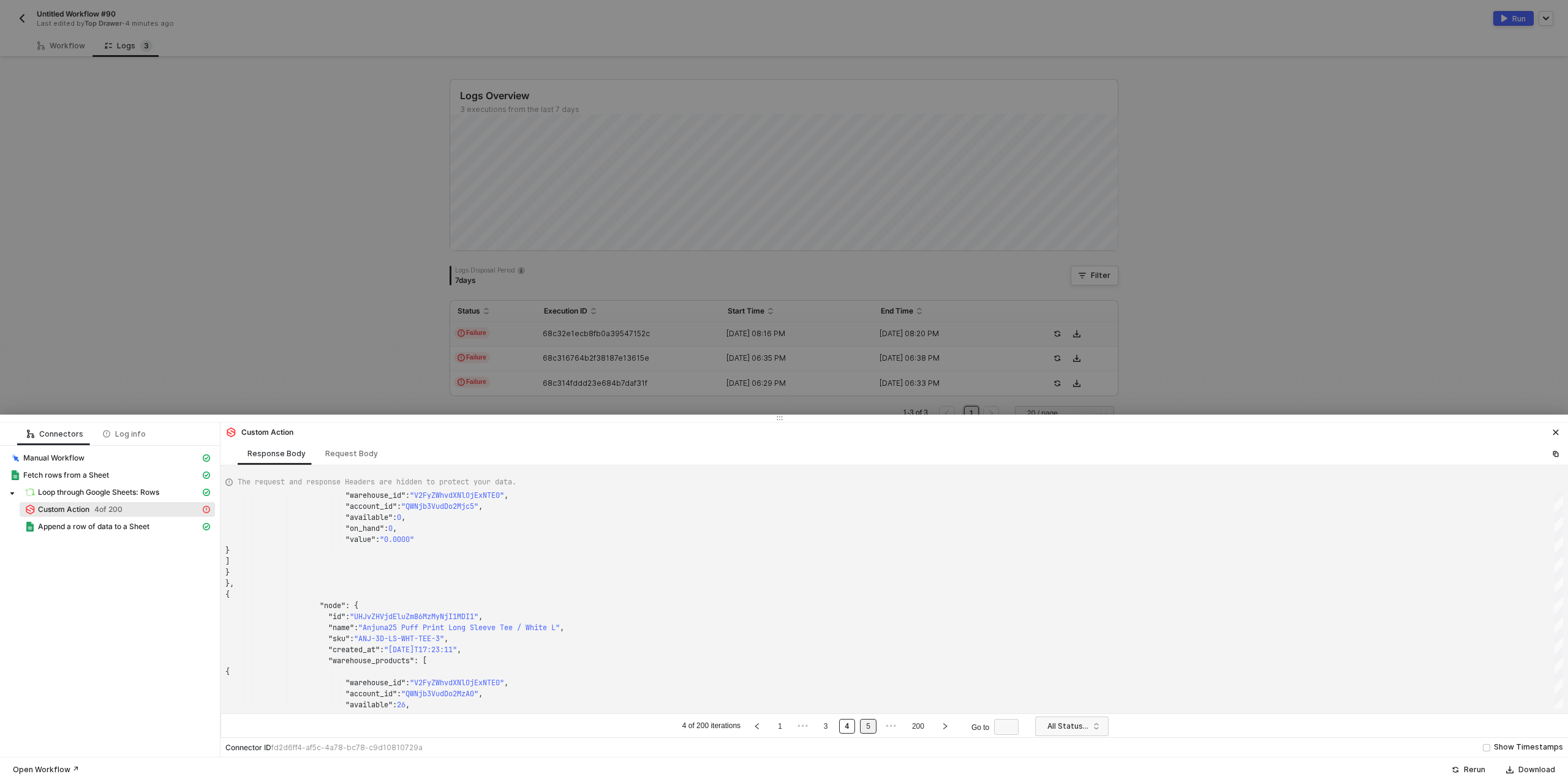
click at [865, 723] on link "5" at bounding box center [868, 726] width 12 height 14
